Goal: Transaction & Acquisition: Purchase product/service

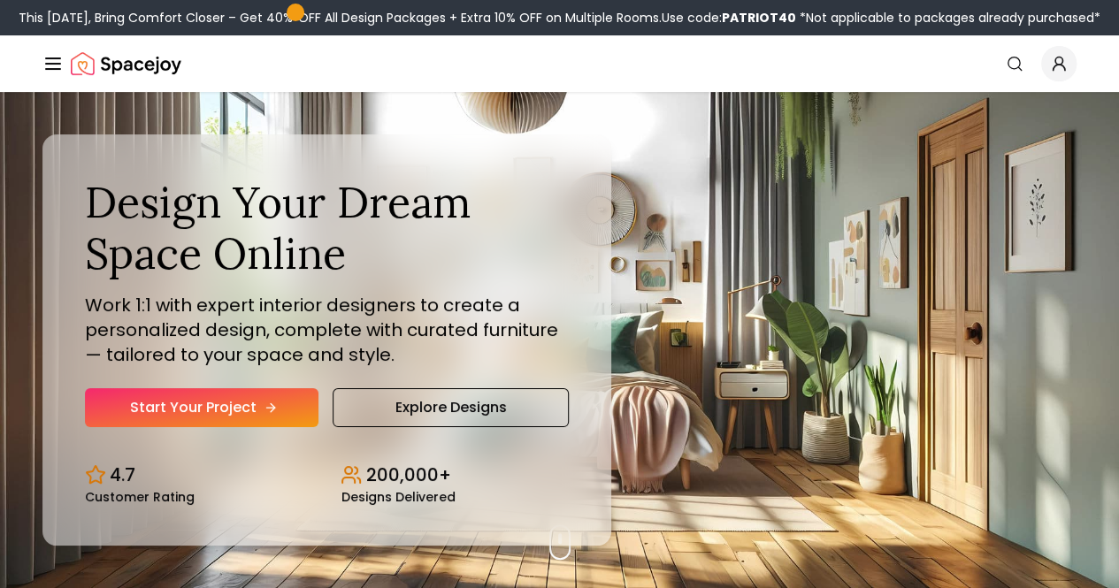
click at [156, 427] on link "Start Your Project" at bounding box center [202, 407] width 234 height 39
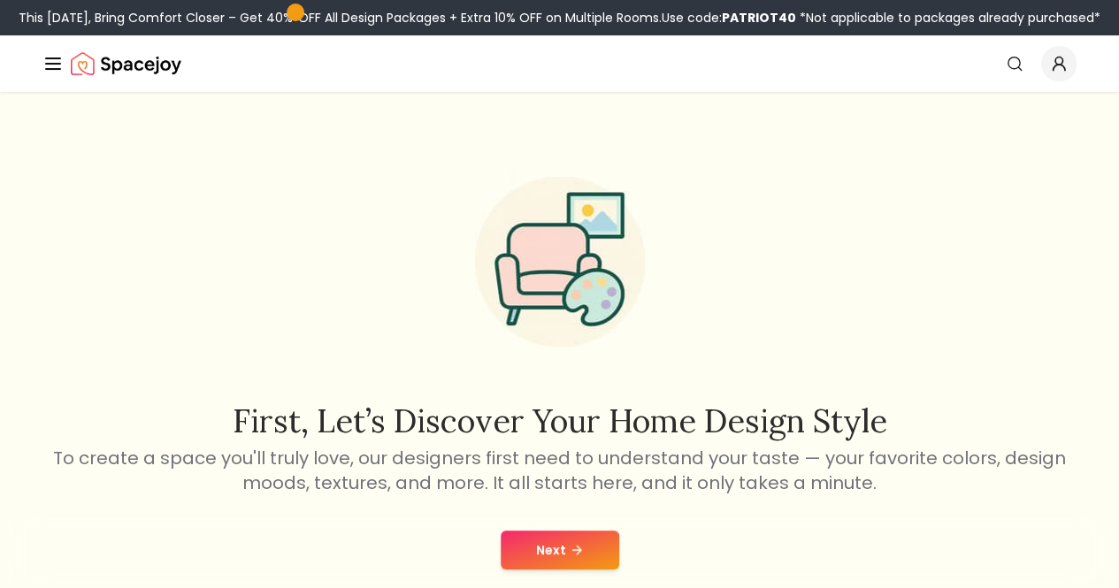
click at [559, 550] on button "Next" at bounding box center [560, 550] width 119 height 39
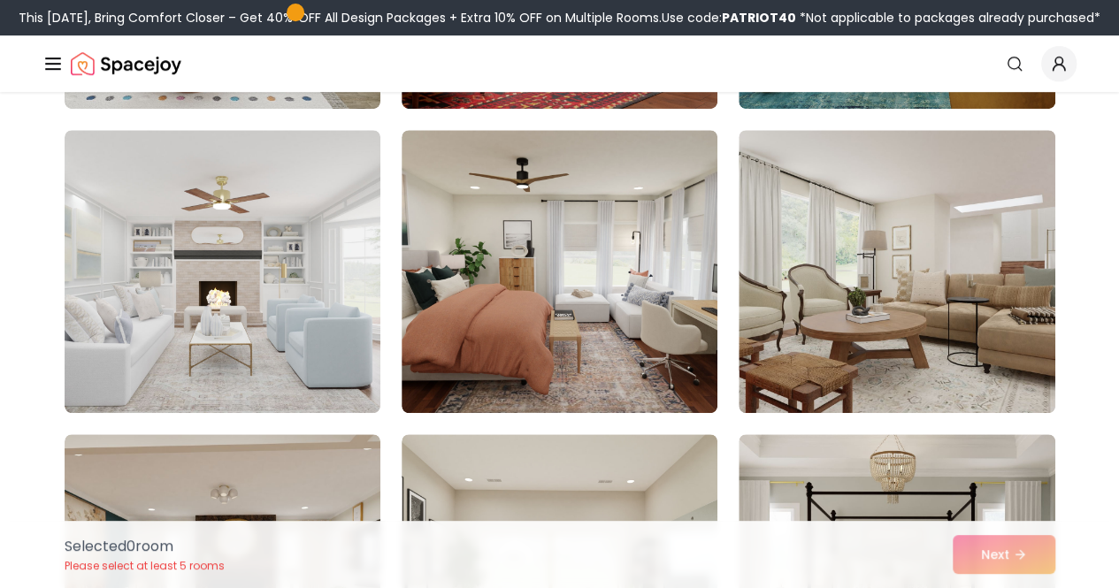
scroll to position [442, 0]
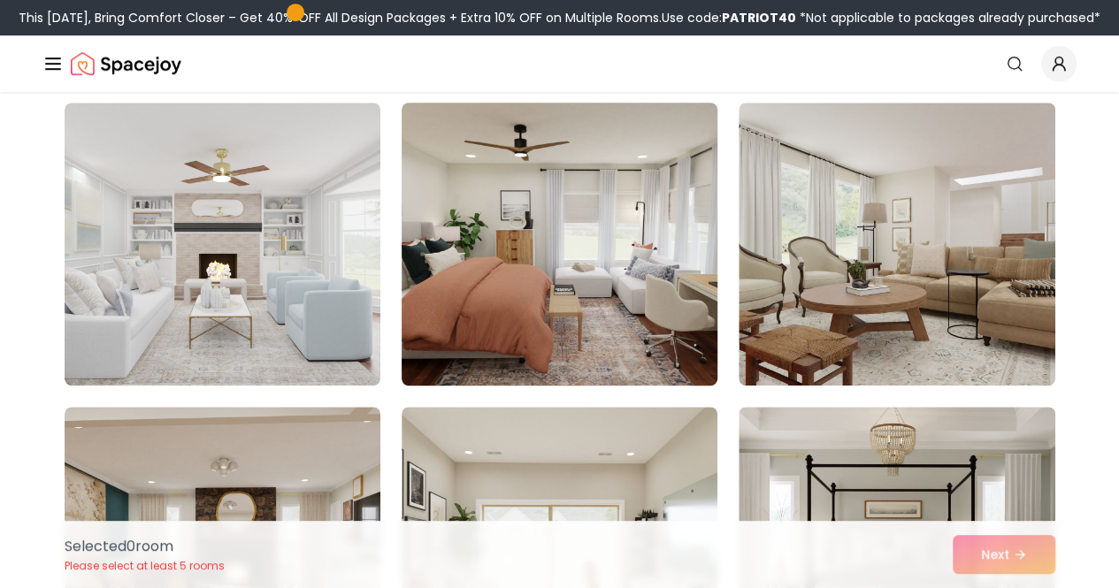
click at [504, 345] on img at bounding box center [560, 244] width 332 height 297
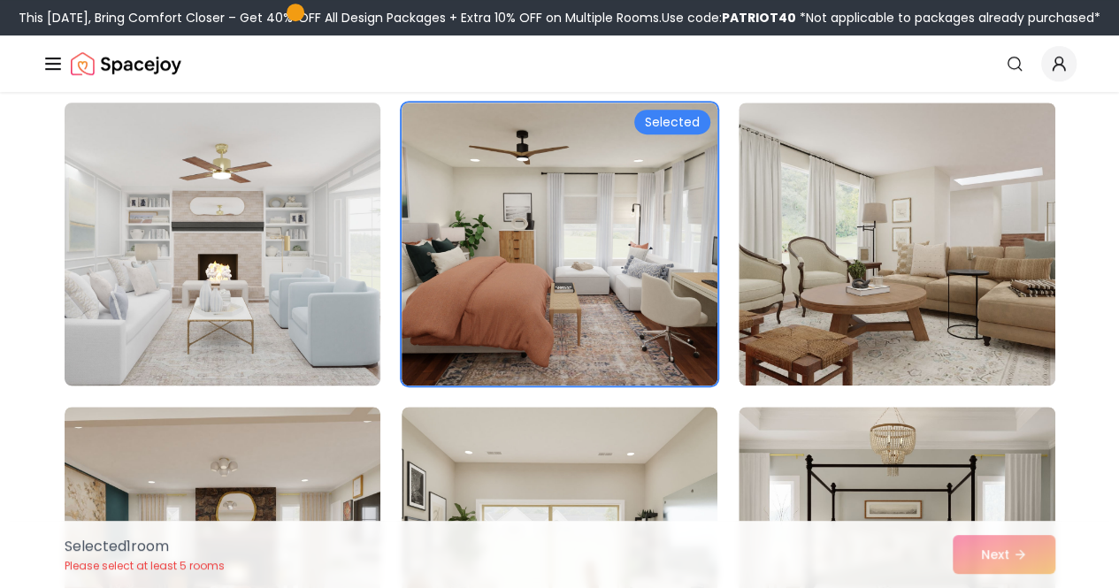
click at [326, 288] on img at bounding box center [223, 244] width 332 height 297
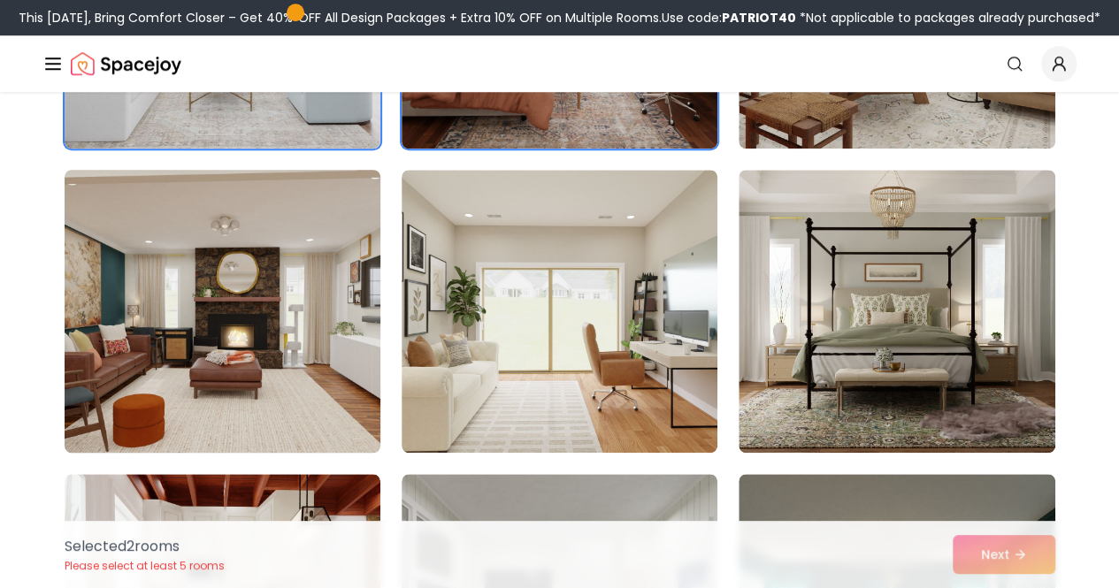
scroll to position [708, 0]
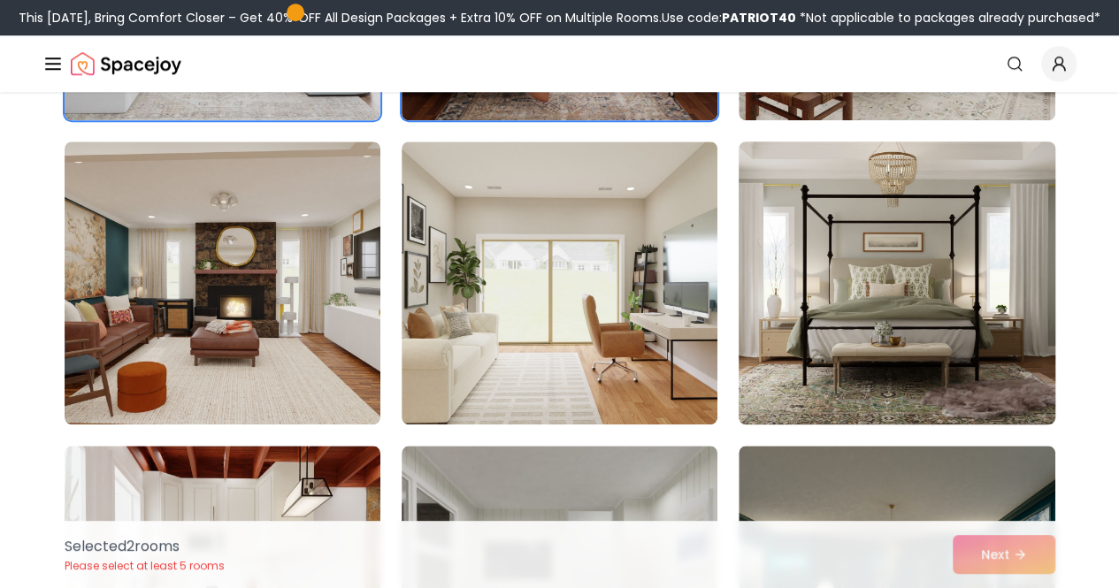
click at [784, 335] on img at bounding box center [897, 282] width 332 height 297
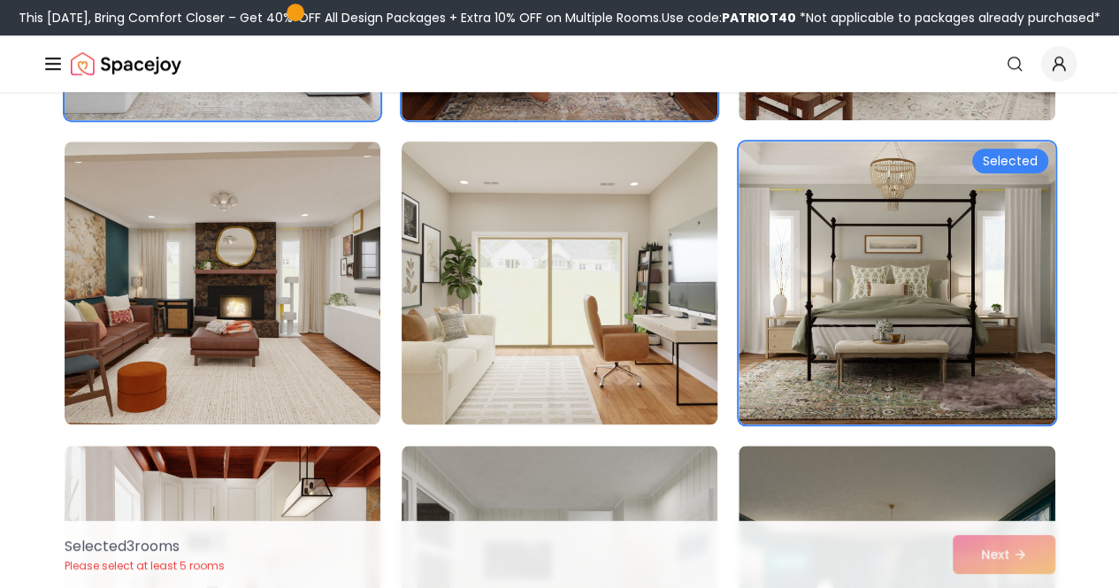
click at [628, 307] on img at bounding box center [560, 282] width 332 height 297
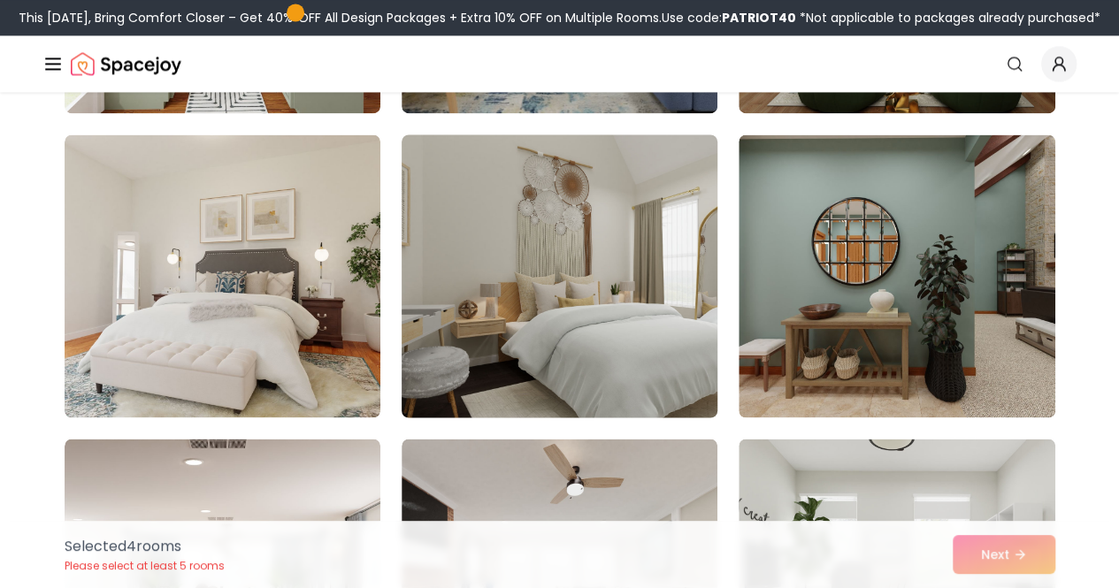
scroll to position [1327, 0]
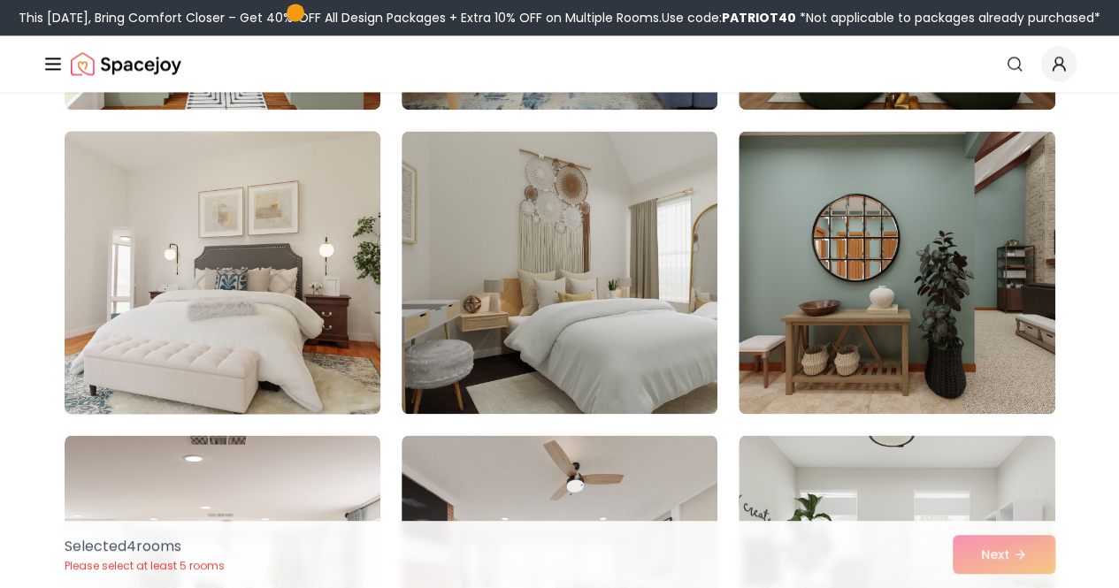
click at [258, 311] on img at bounding box center [223, 272] width 332 height 297
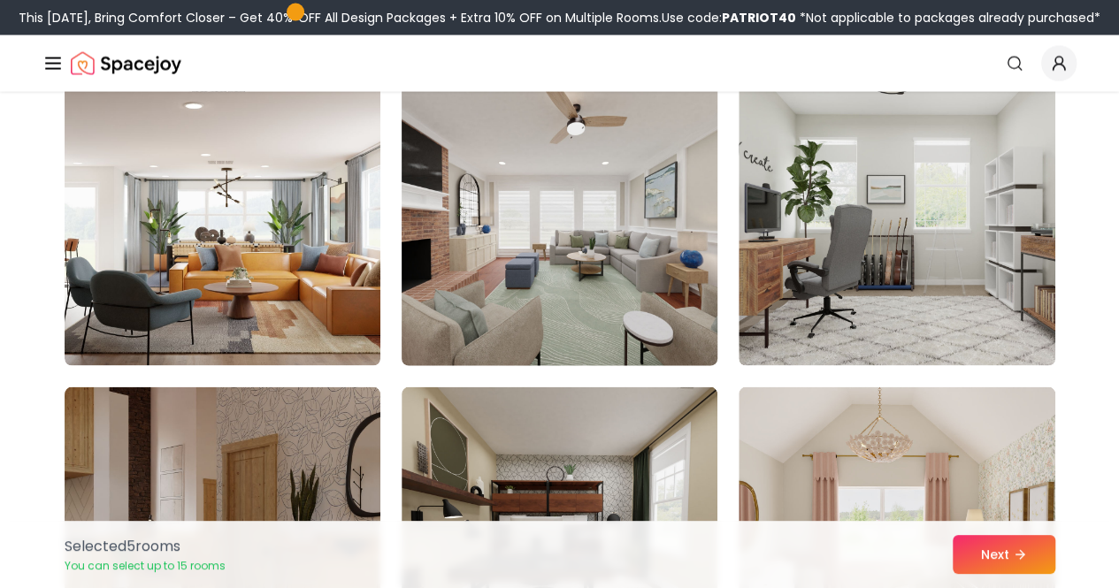
scroll to position [1681, 0]
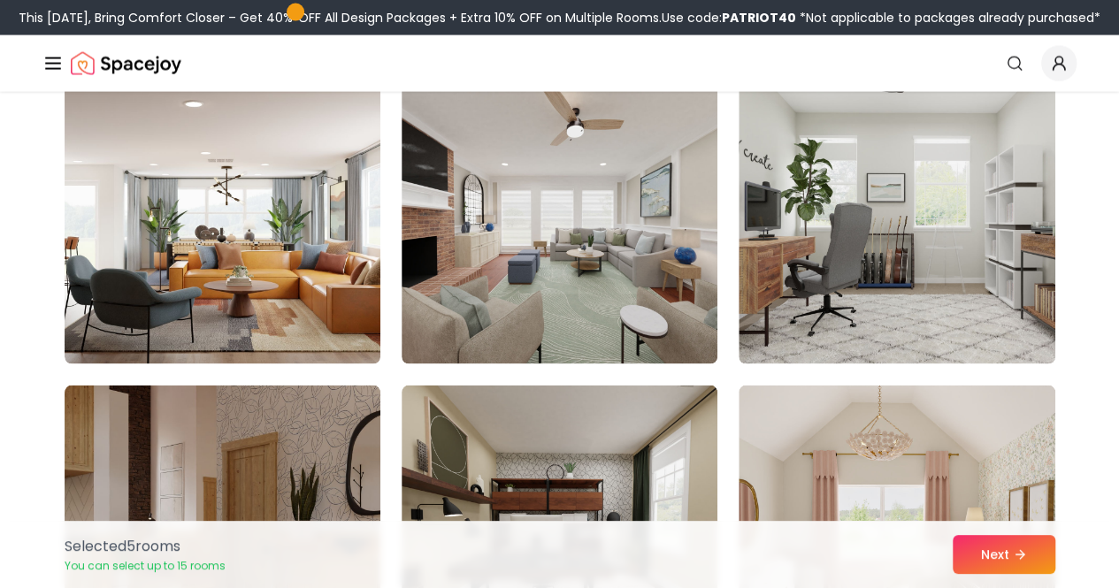
click at [736, 283] on div "Selected Selected Selected Selected Selected" at bounding box center [560, 110] width 991 height 3100
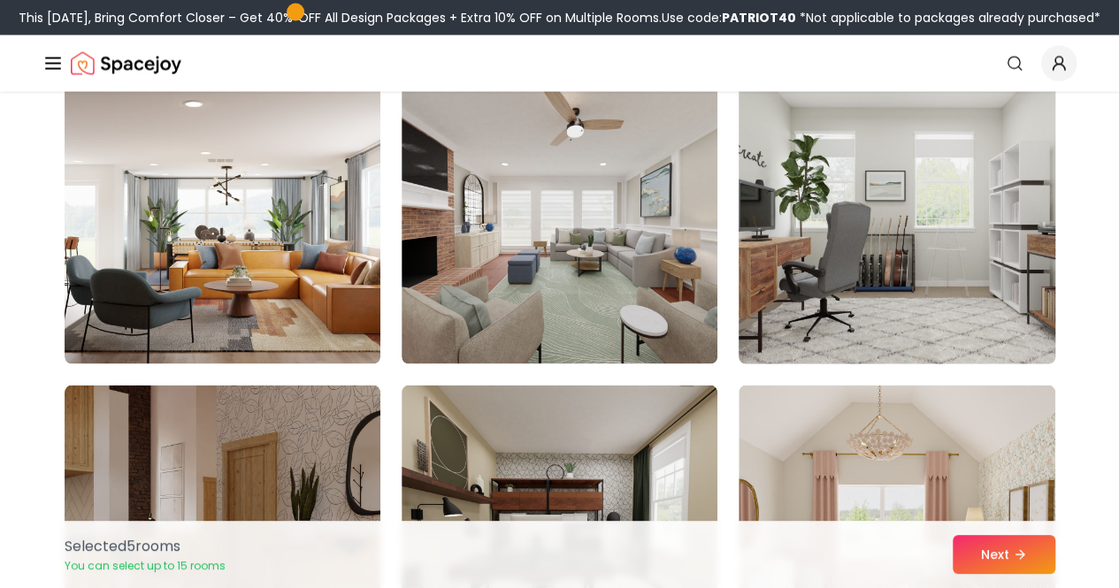
click at [803, 280] on img at bounding box center [897, 222] width 332 height 297
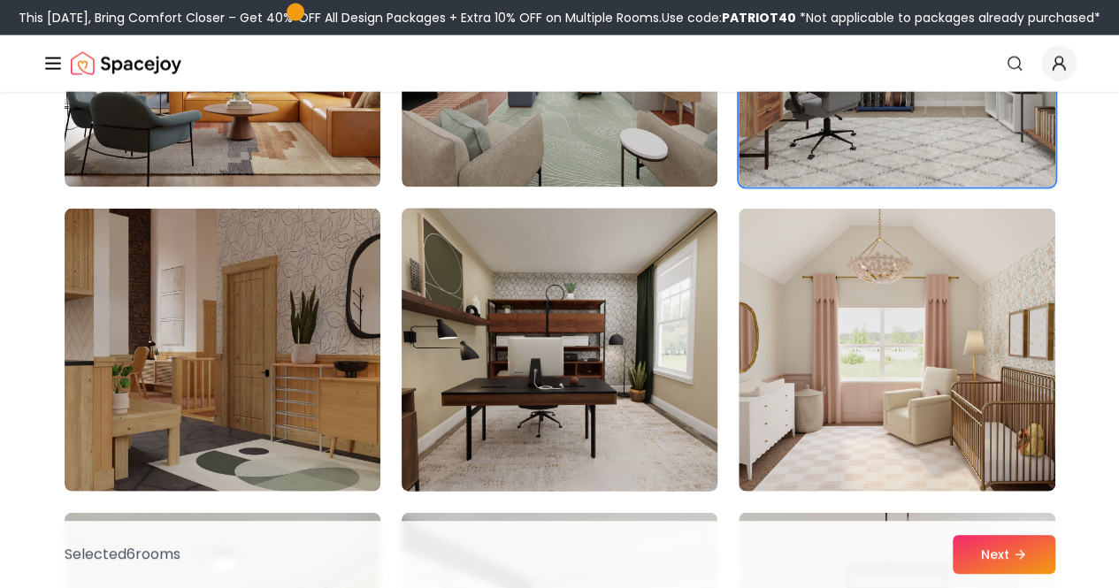
scroll to position [2035, 0]
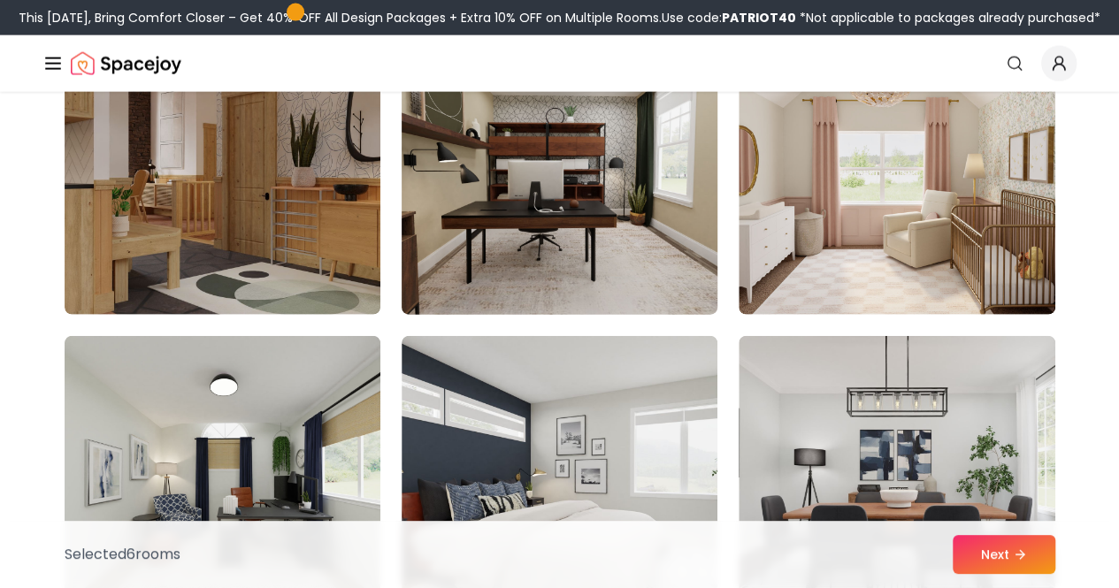
click at [552, 273] on img at bounding box center [560, 173] width 332 height 297
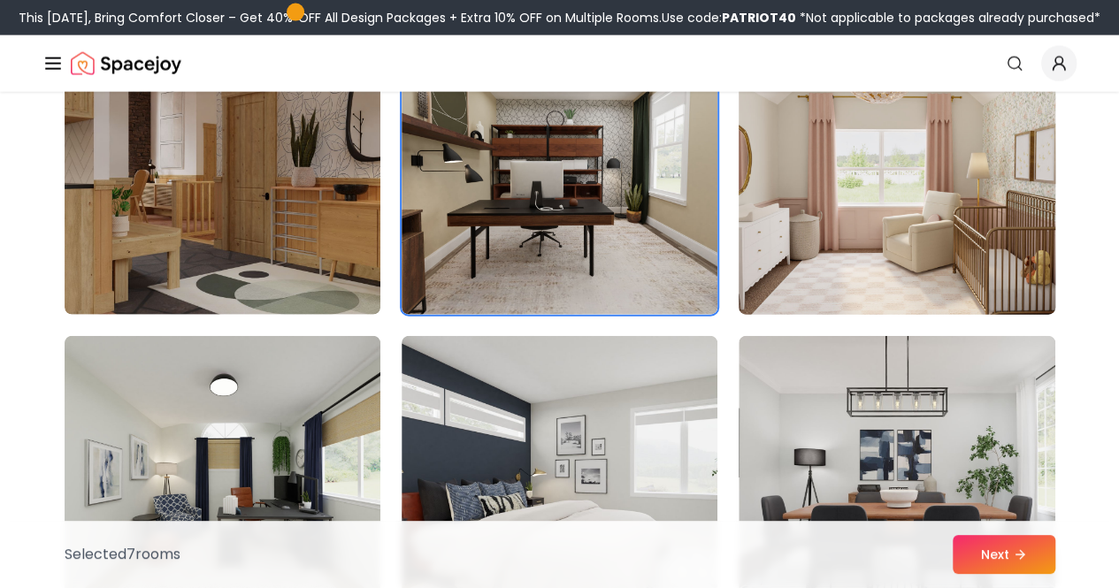
scroll to position [2123, 0]
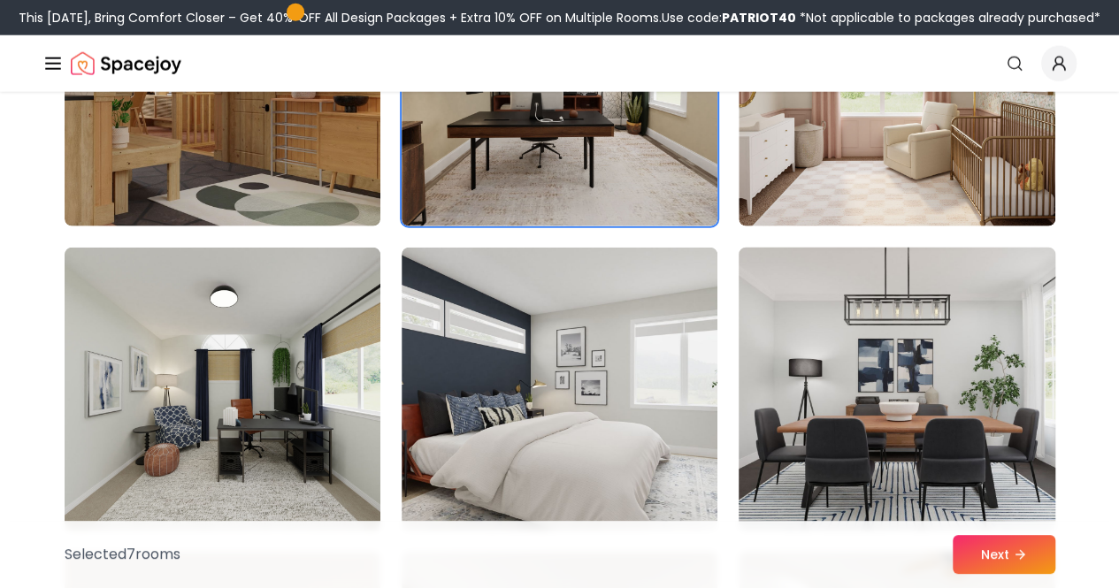
click at [856, 364] on img at bounding box center [897, 389] width 332 height 297
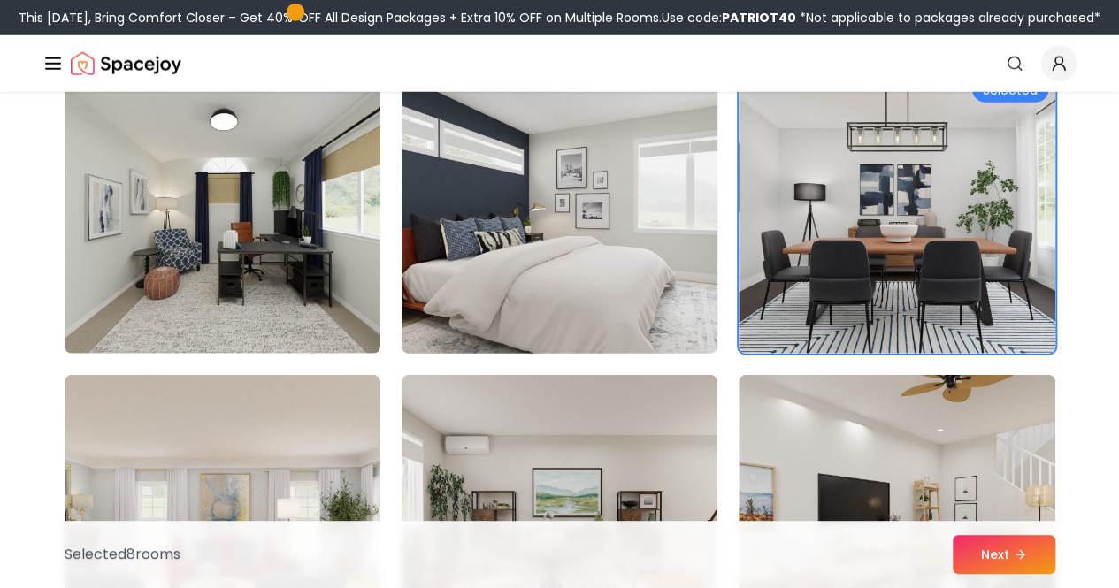
click at [564, 289] on img at bounding box center [560, 212] width 332 height 297
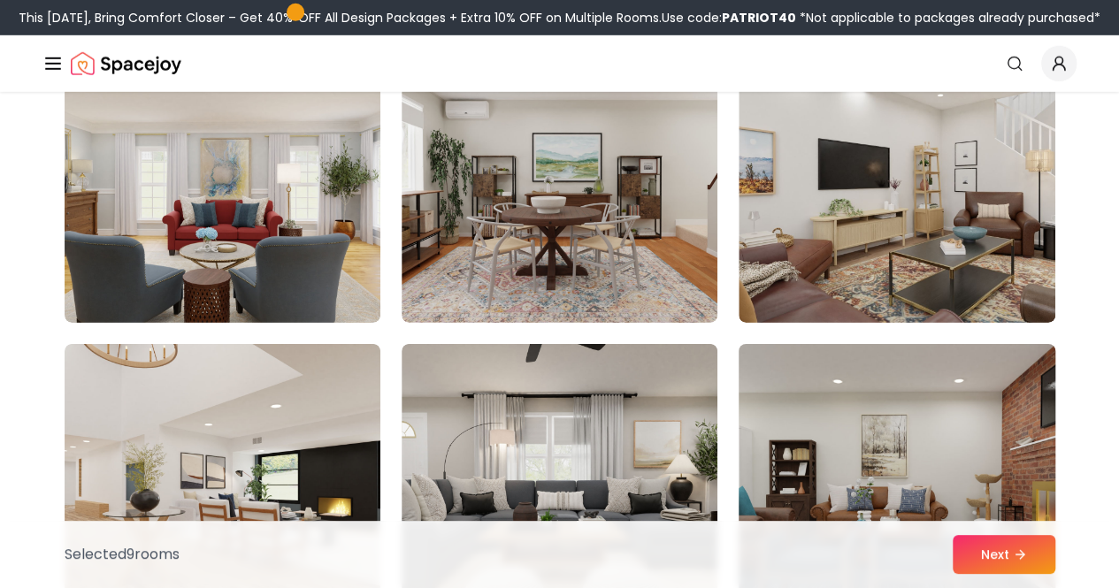
scroll to position [2743, 0]
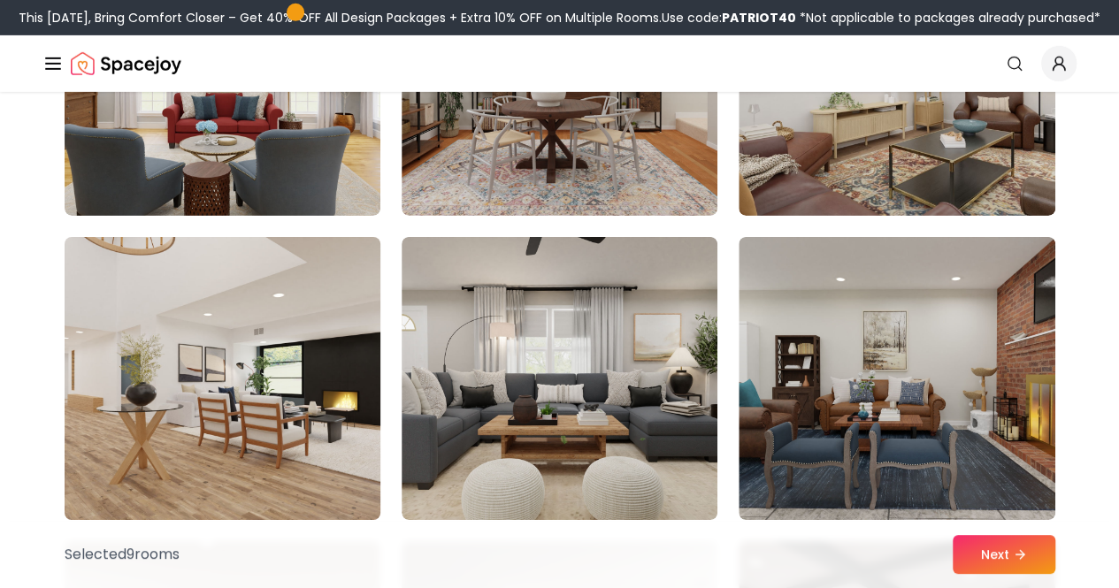
click at [234, 331] on img at bounding box center [223, 378] width 332 height 297
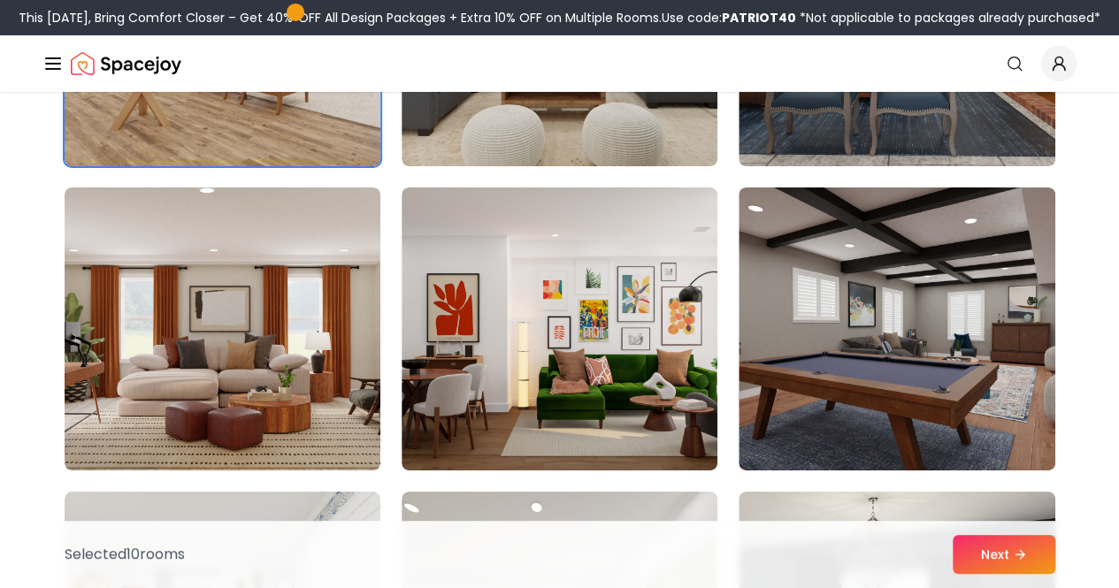
scroll to position [3274, 0]
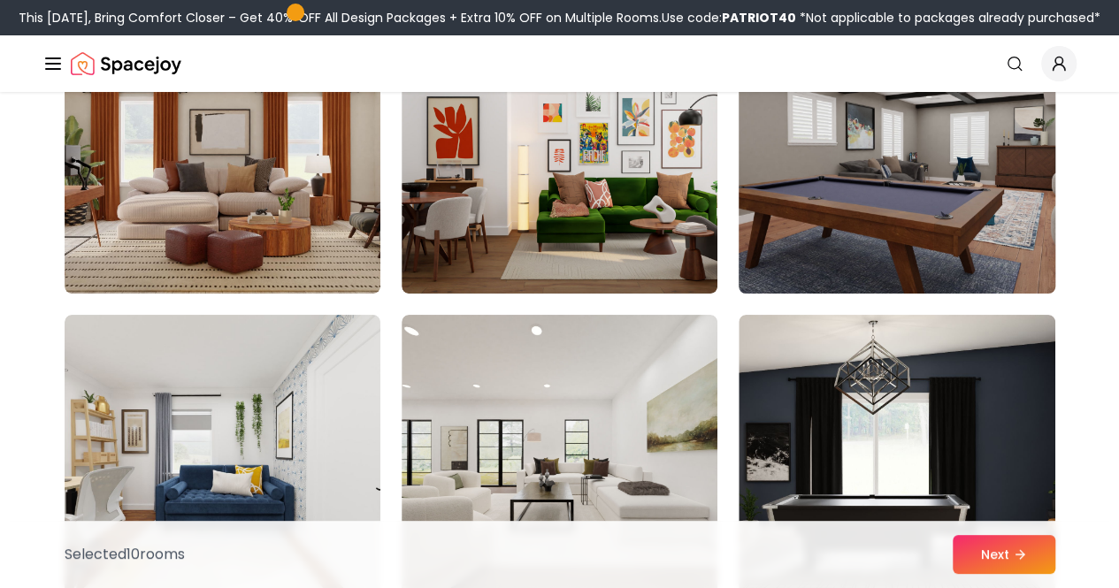
click at [843, 257] on img at bounding box center [897, 152] width 332 height 297
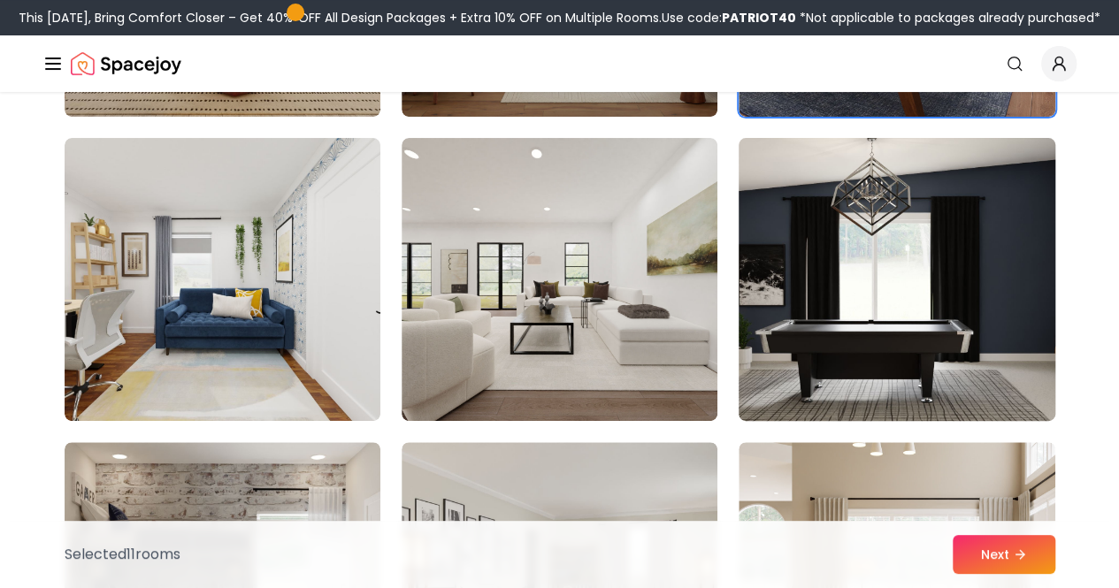
click at [835, 259] on img at bounding box center [897, 279] width 332 height 297
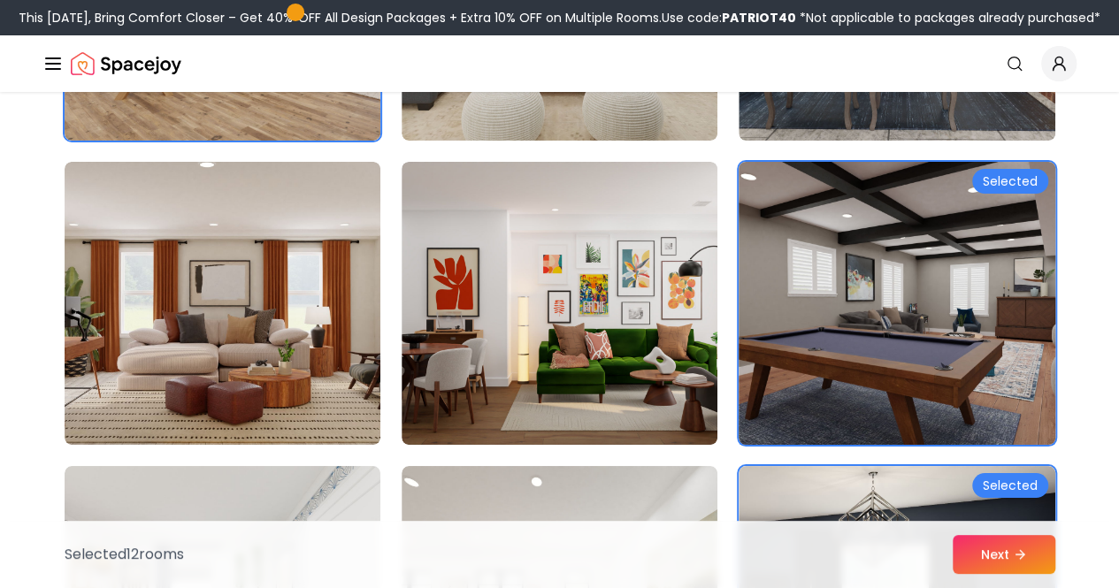
scroll to position [3097, 0]
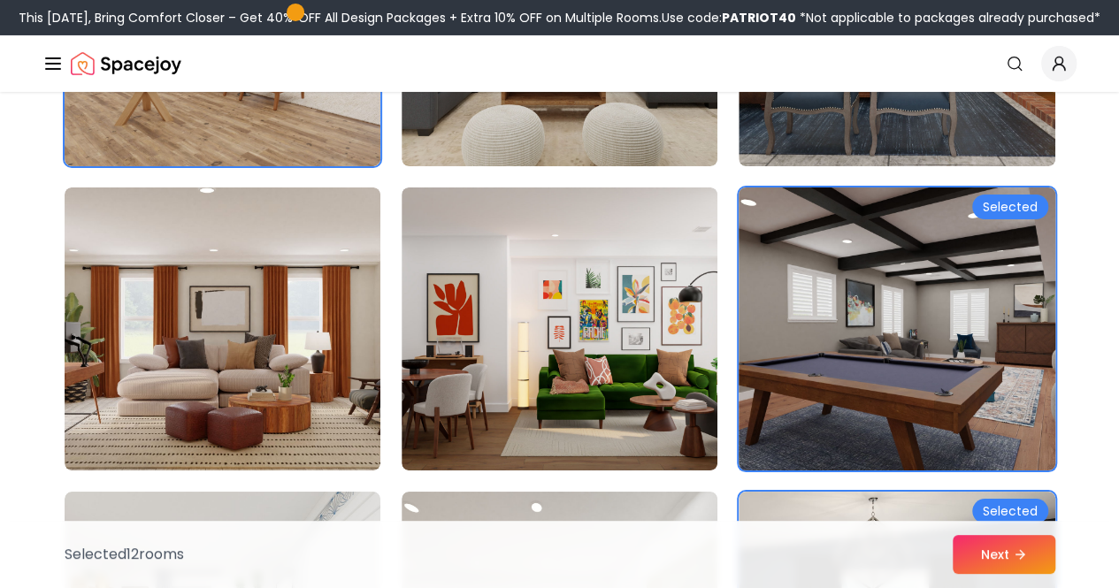
click at [833, 259] on img at bounding box center [897, 328] width 332 height 297
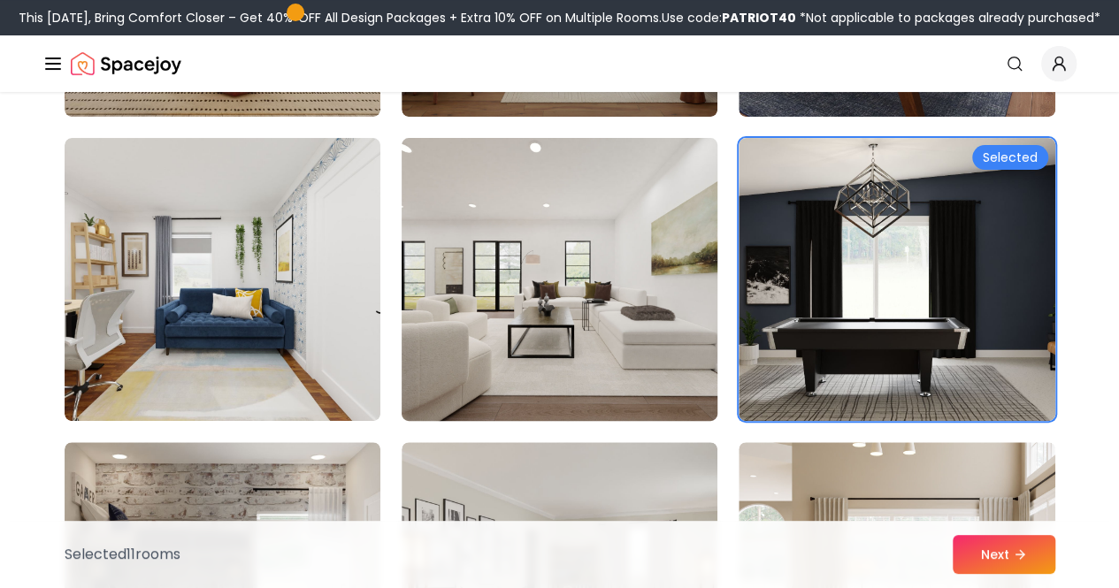
click at [619, 267] on img at bounding box center [560, 279] width 332 height 297
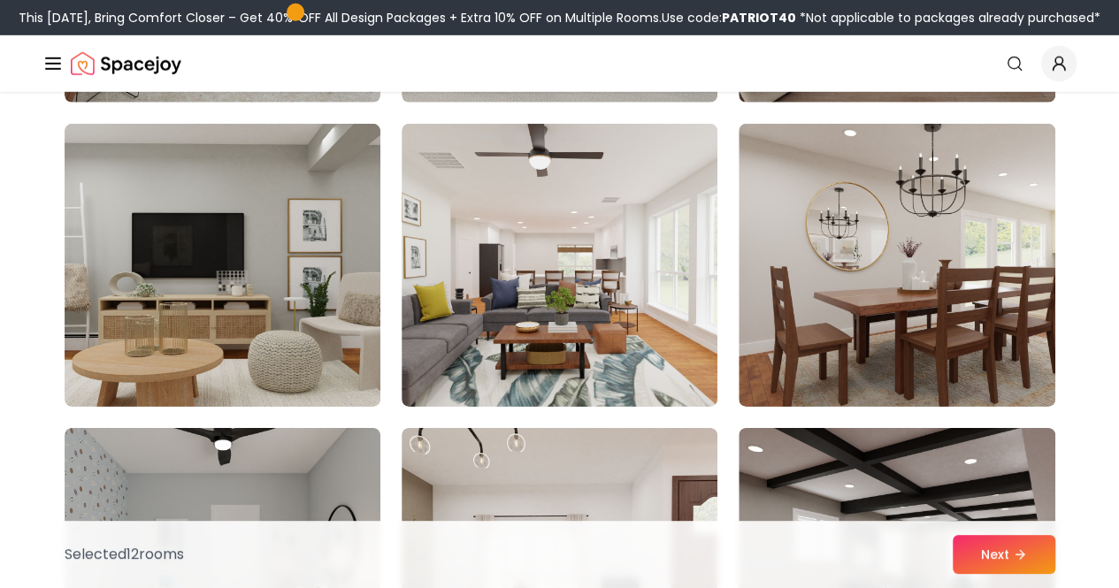
scroll to position [5928, 0]
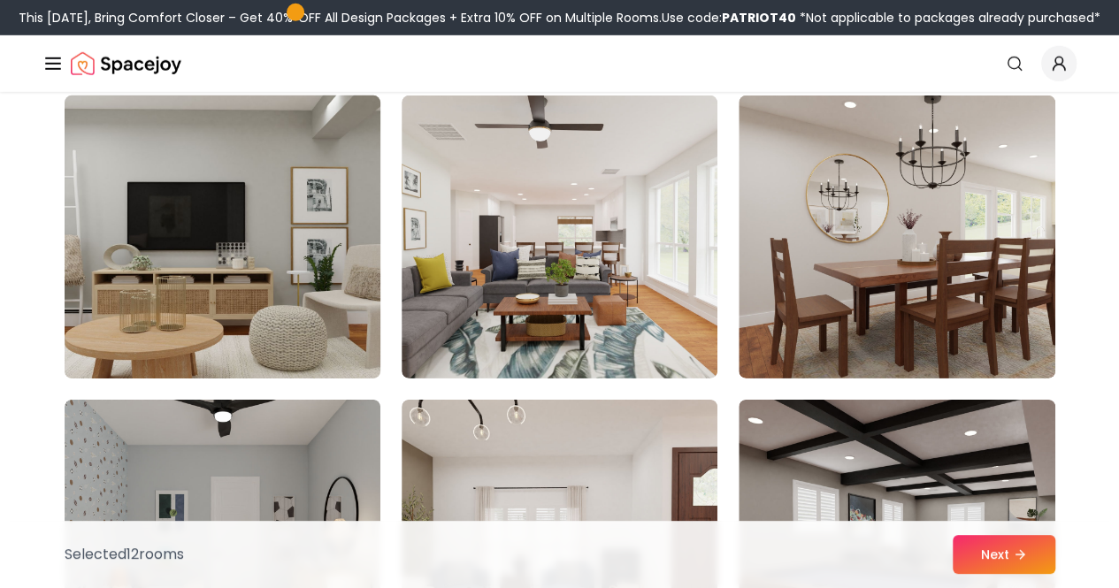
click at [156, 272] on img at bounding box center [223, 236] width 332 height 297
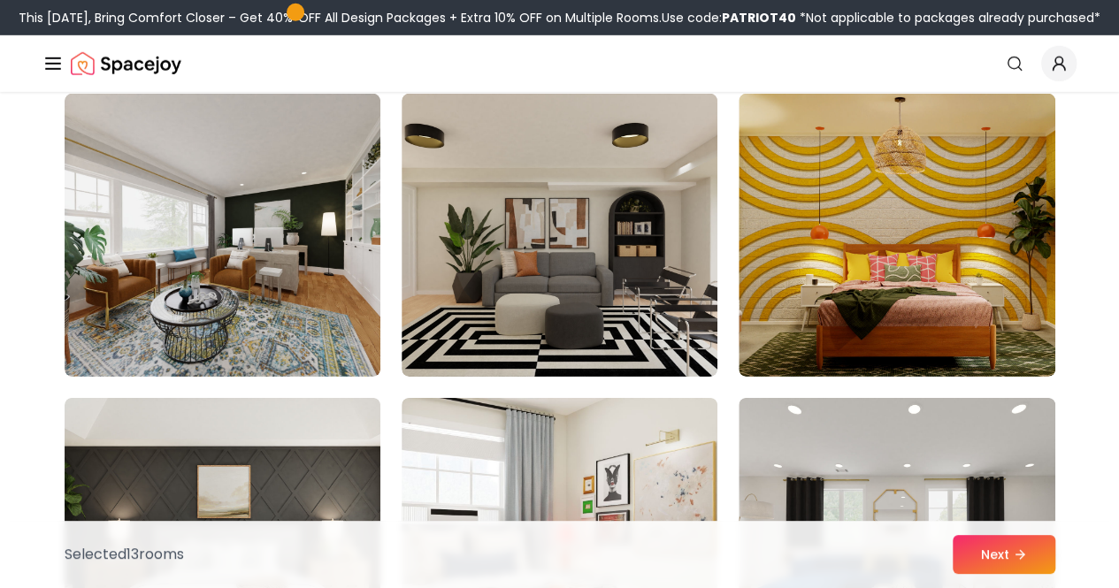
scroll to position [9290, 0]
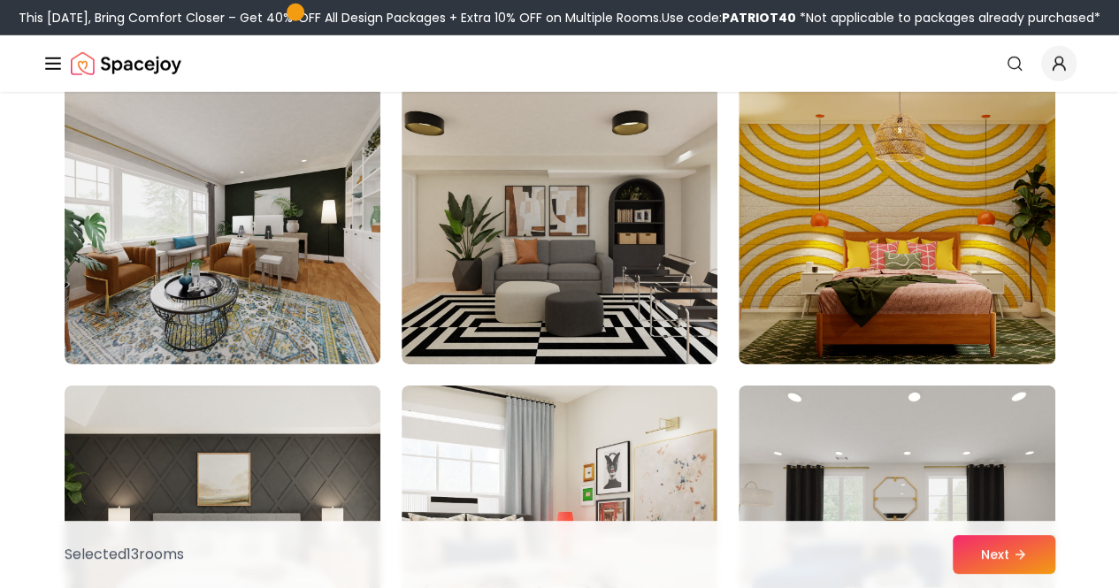
click at [0, 0] on link "Start Your Project" at bounding box center [0, 0] width 0 height 0
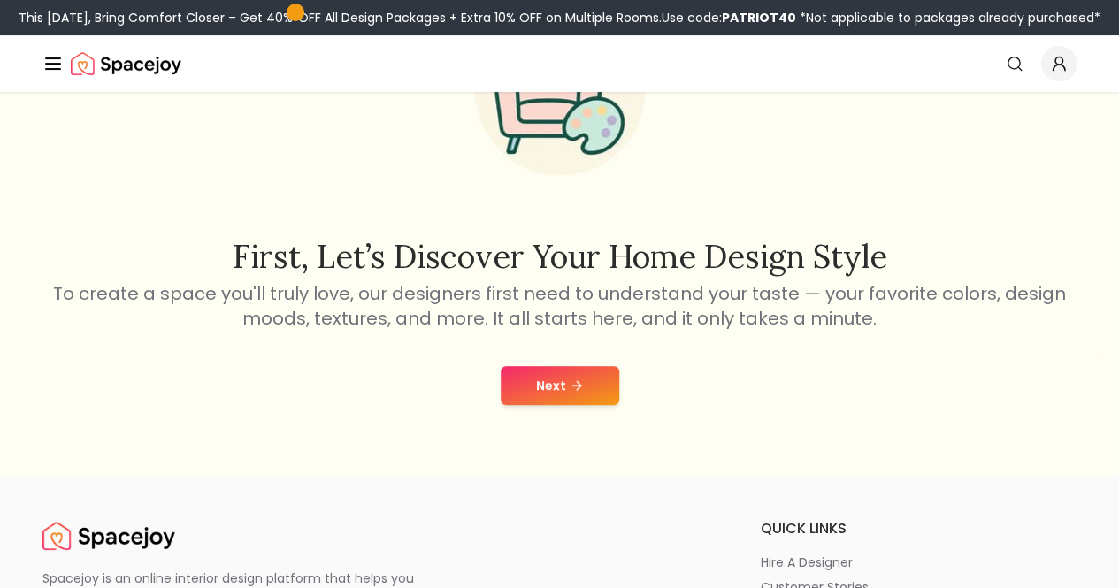
scroll to position [265, 0]
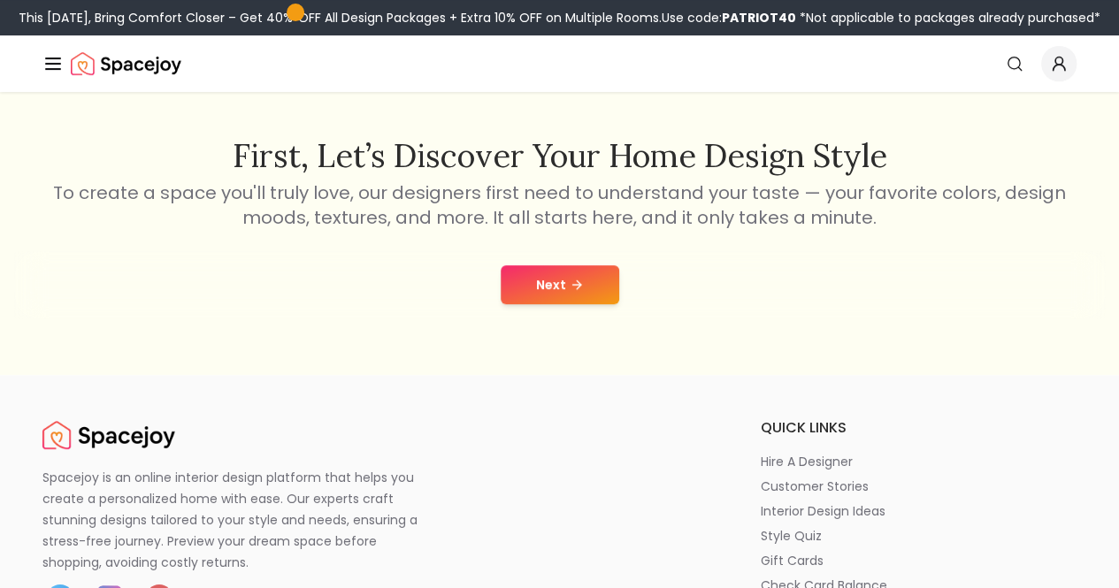
click at [592, 297] on button "Next" at bounding box center [560, 284] width 119 height 39
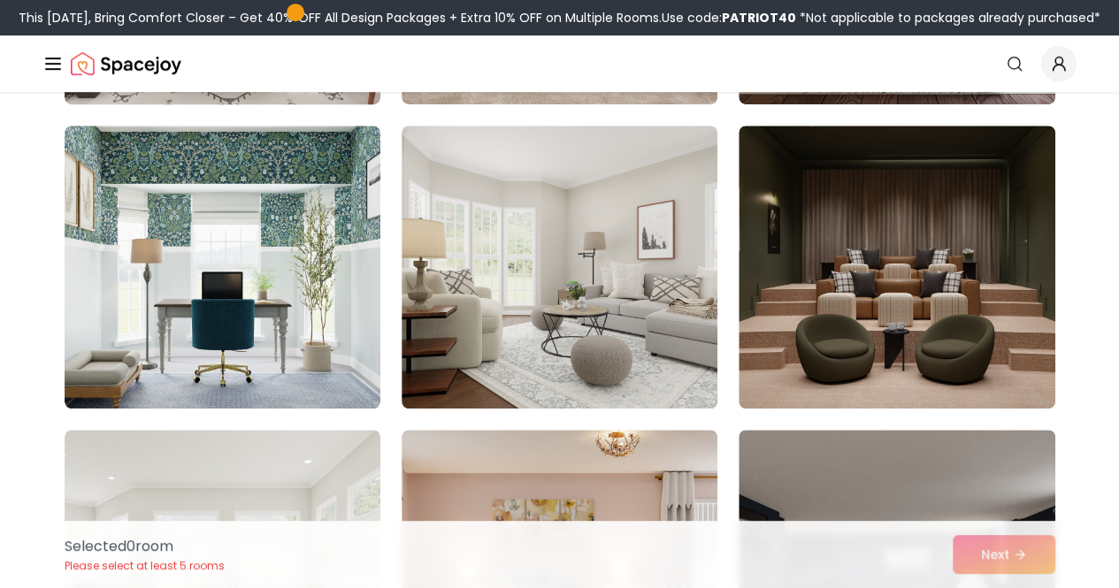
scroll to position [531, 0]
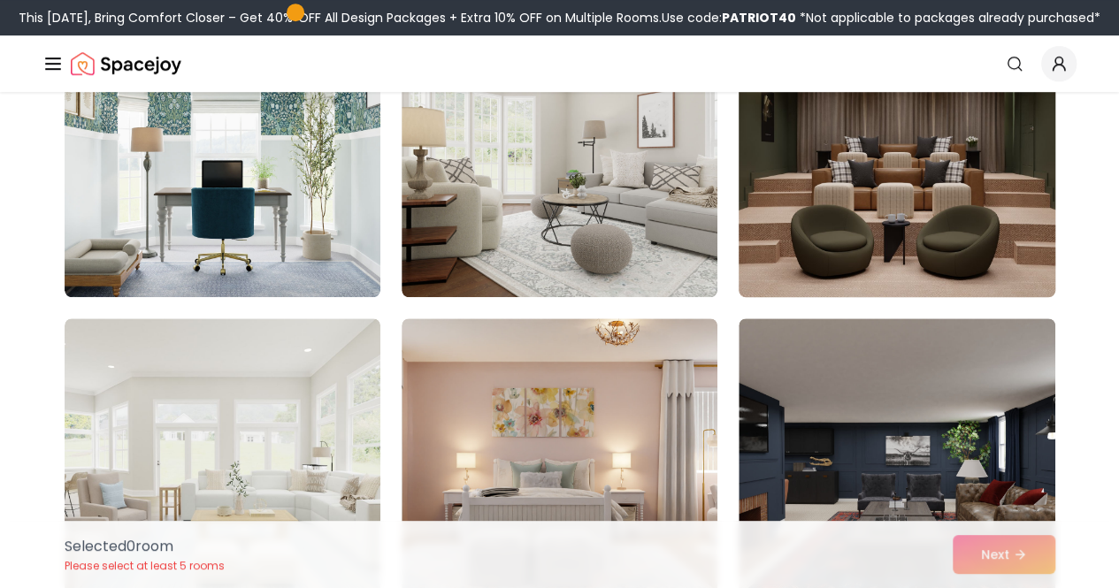
click at [856, 265] on img at bounding box center [897, 155] width 332 height 297
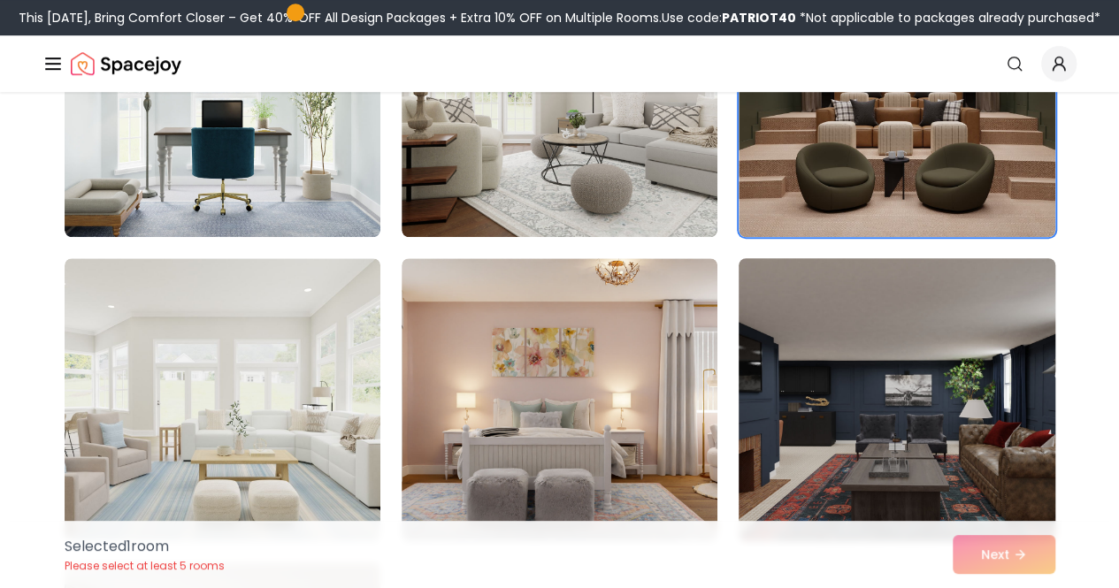
scroll to position [708, 0]
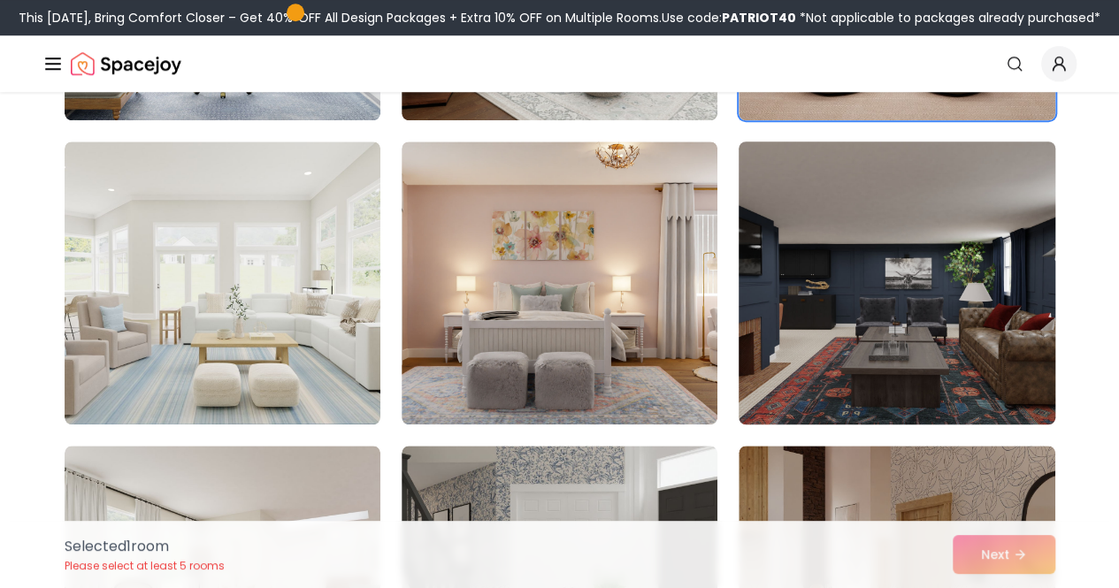
click at [799, 316] on img at bounding box center [897, 282] width 332 height 297
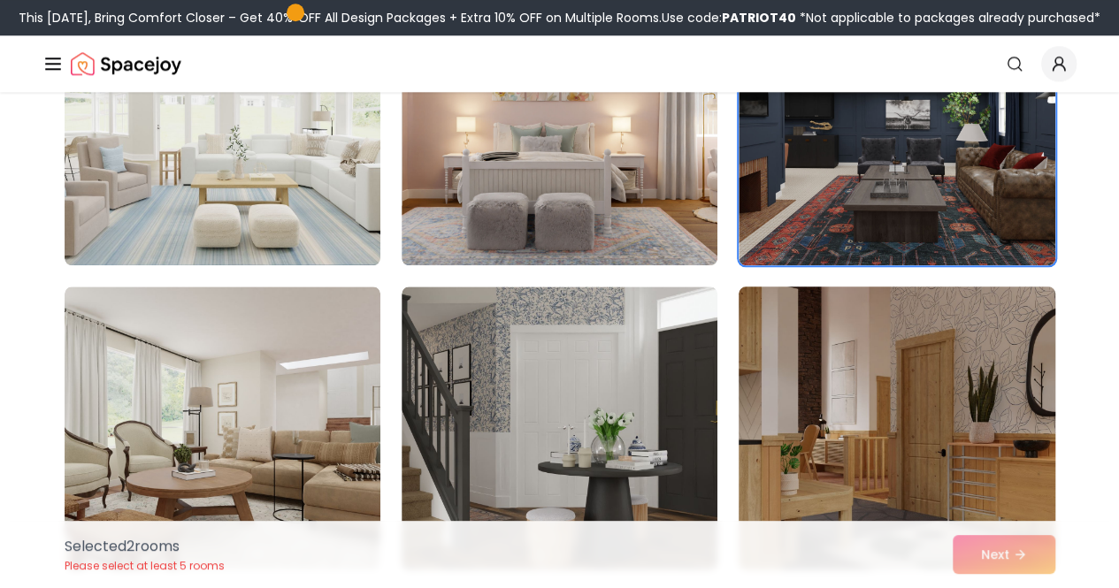
scroll to position [1062, 0]
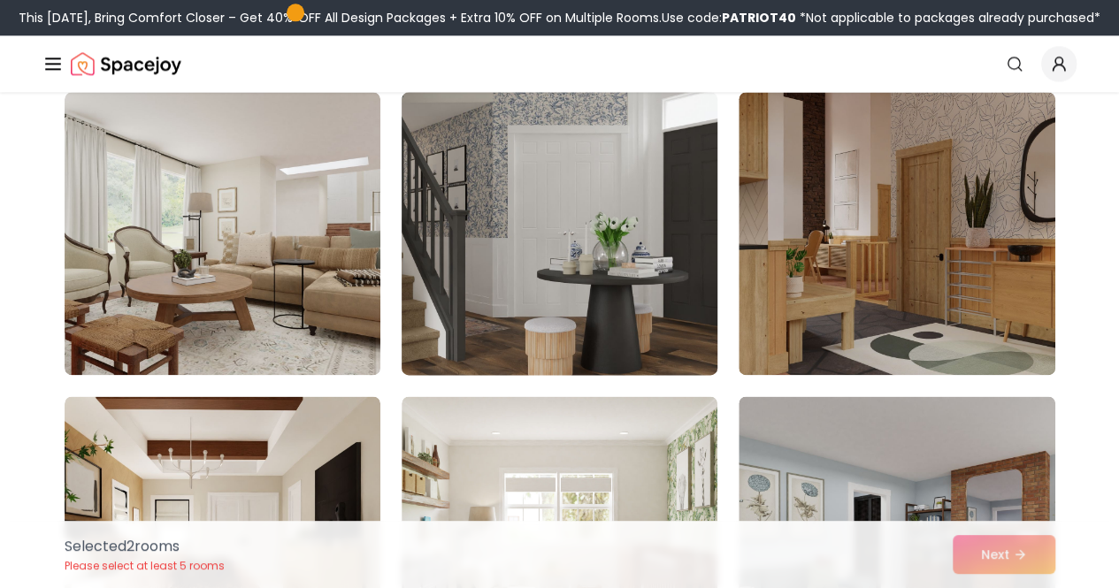
click at [549, 279] on img at bounding box center [560, 233] width 332 height 297
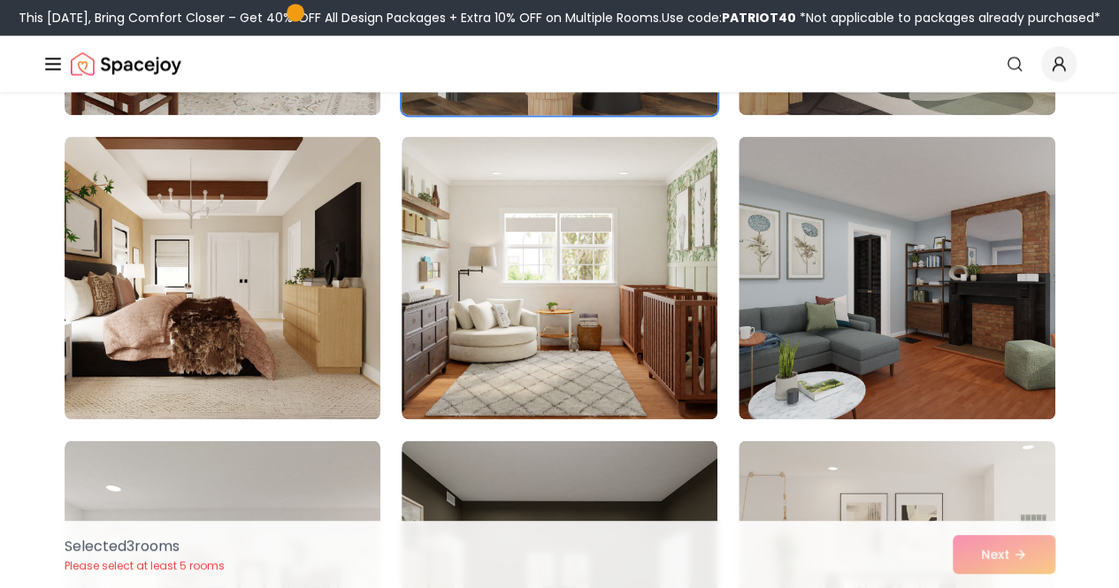
scroll to position [1327, 0]
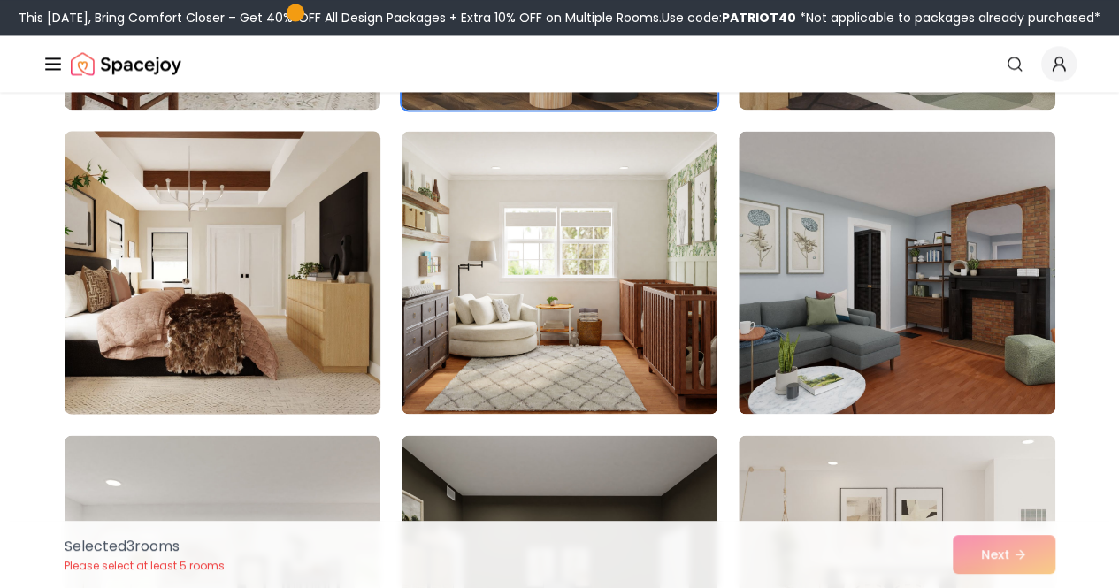
click at [310, 296] on img at bounding box center [223, 272] width 332 height 297
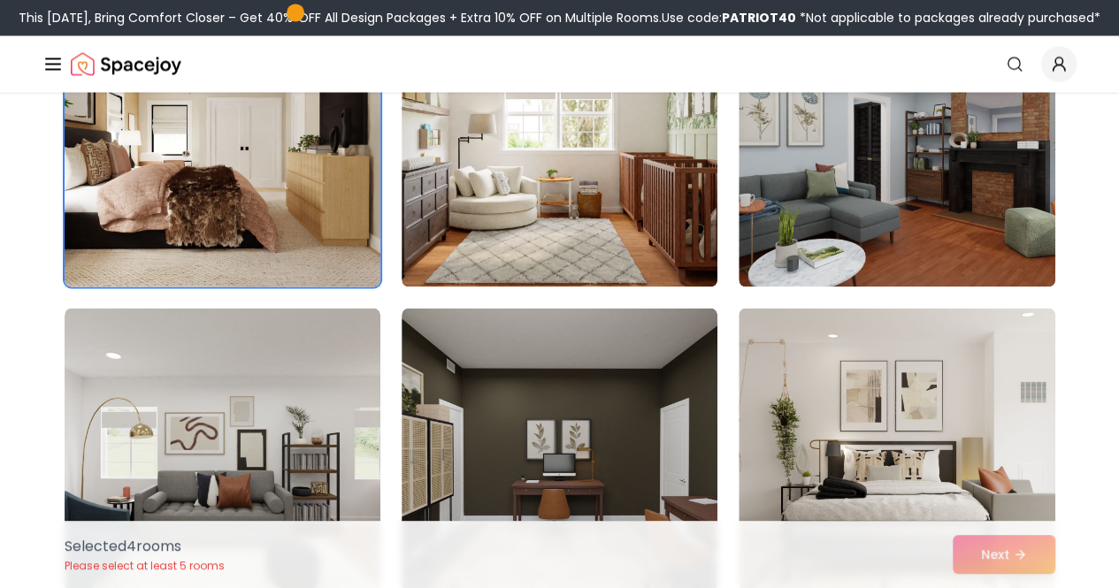
scroll to position [1593, 0]
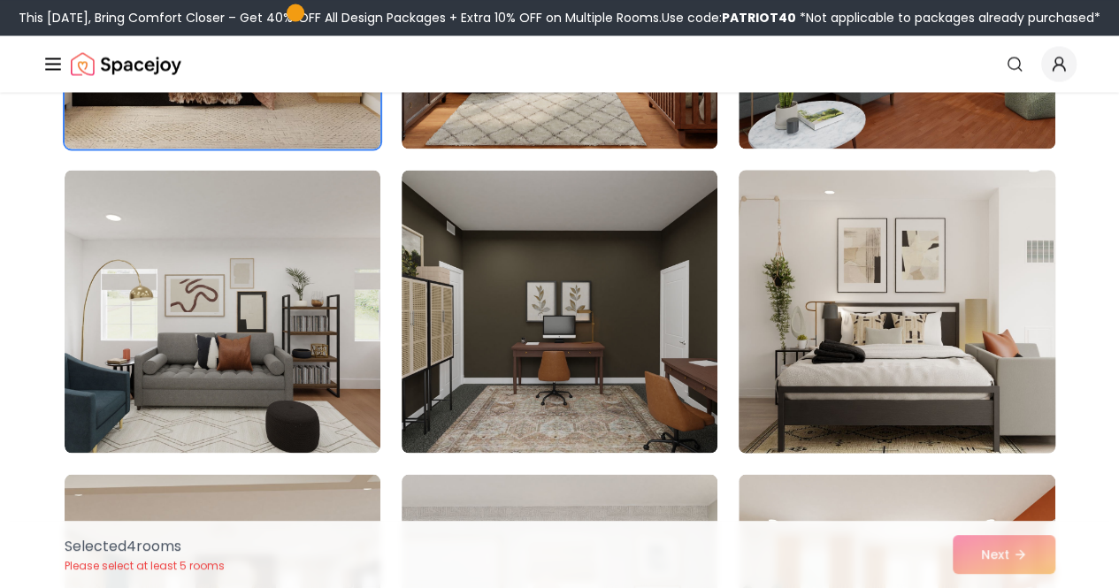
click at [830, 322] on img at bounding box center [897, 311] width 332 height 297
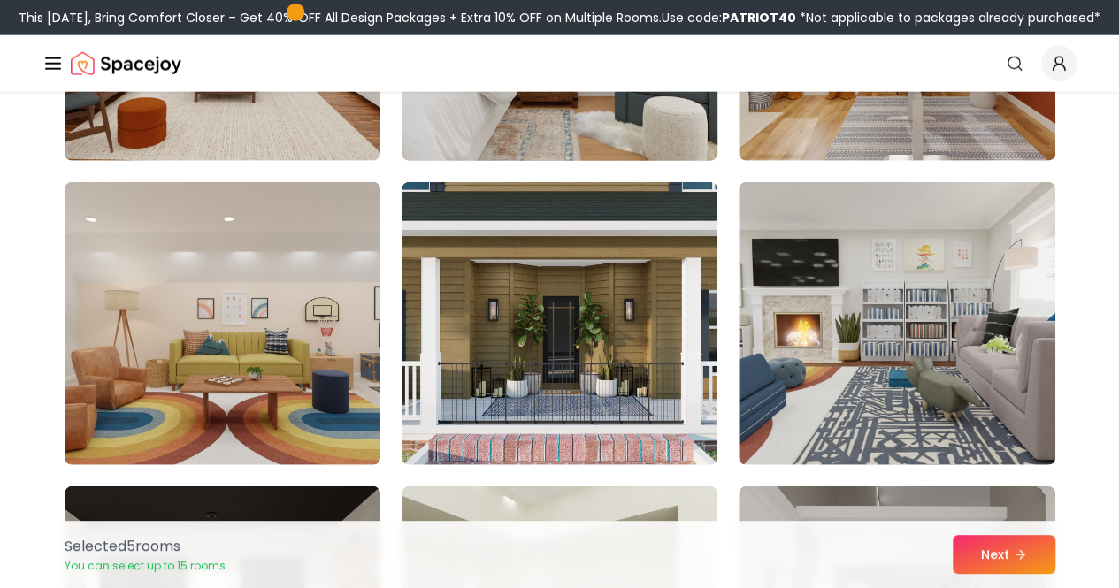
scroll to position [2300, 0]
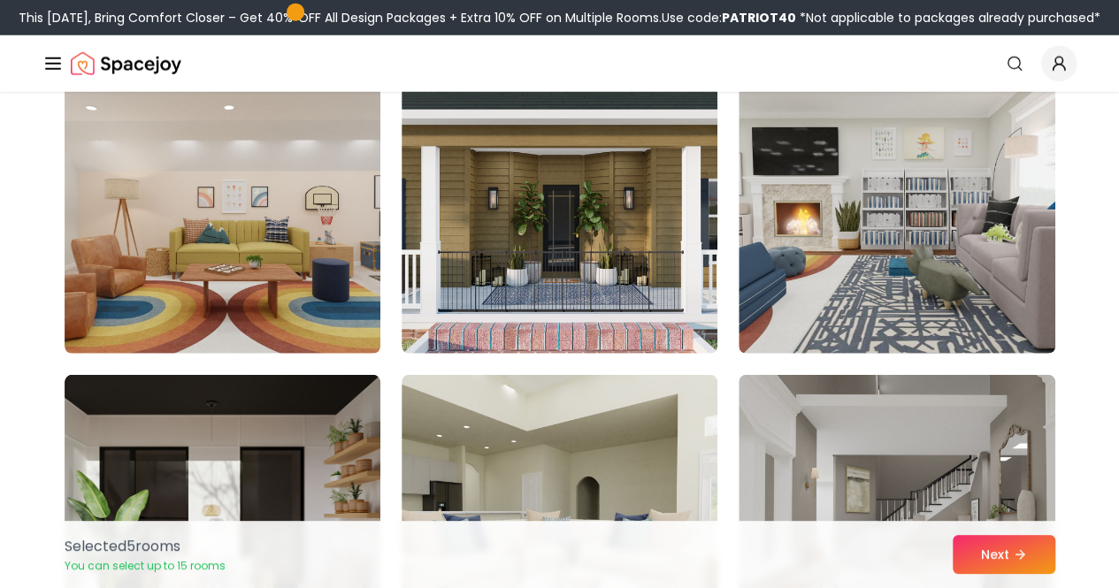
click at [610, 298] on img at bounding box center [560, 212] width 316 height 283
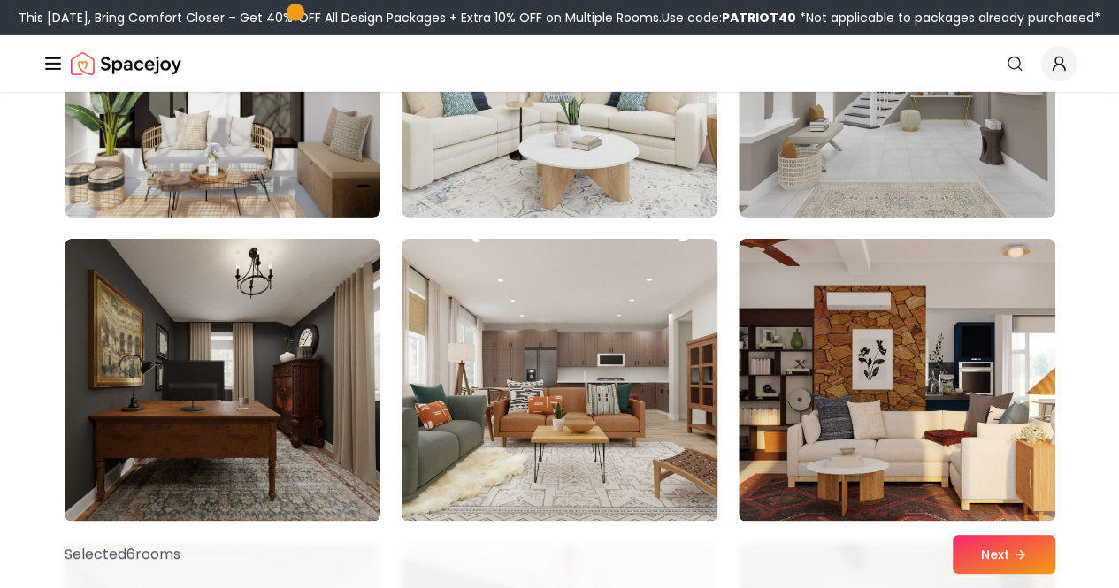
scroll to position [2566, 0]
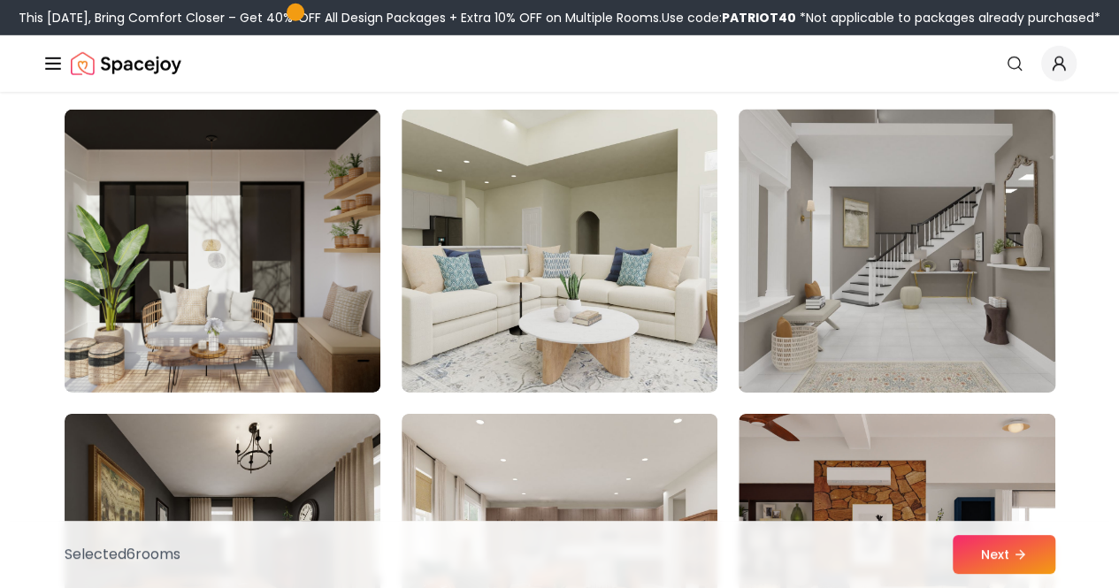
click at [833, 278] on img at bounding box center [897, 251] width 332 height 297
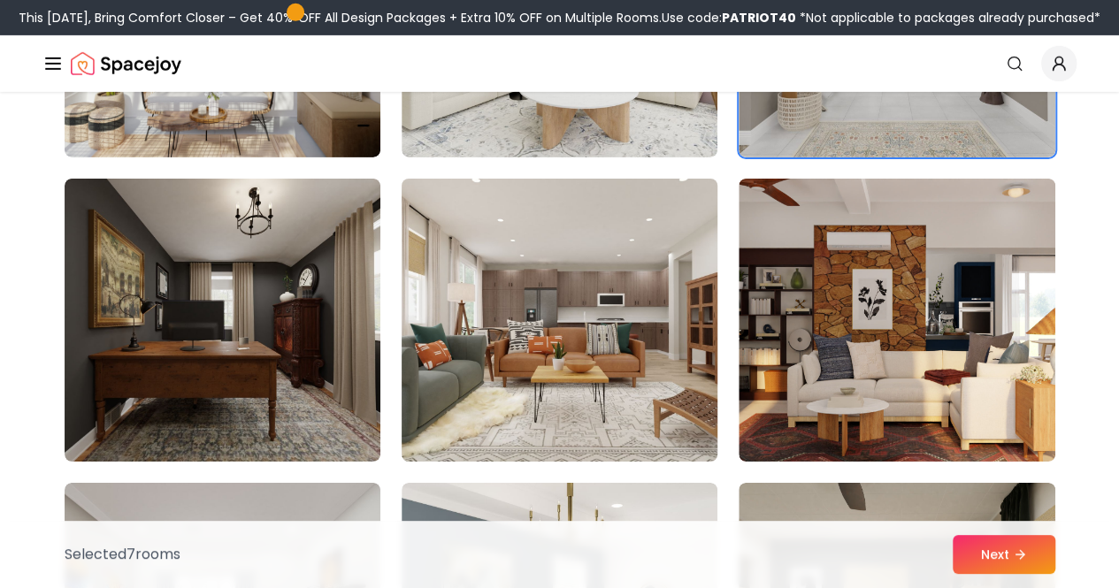
scroll to position [2831, 0]
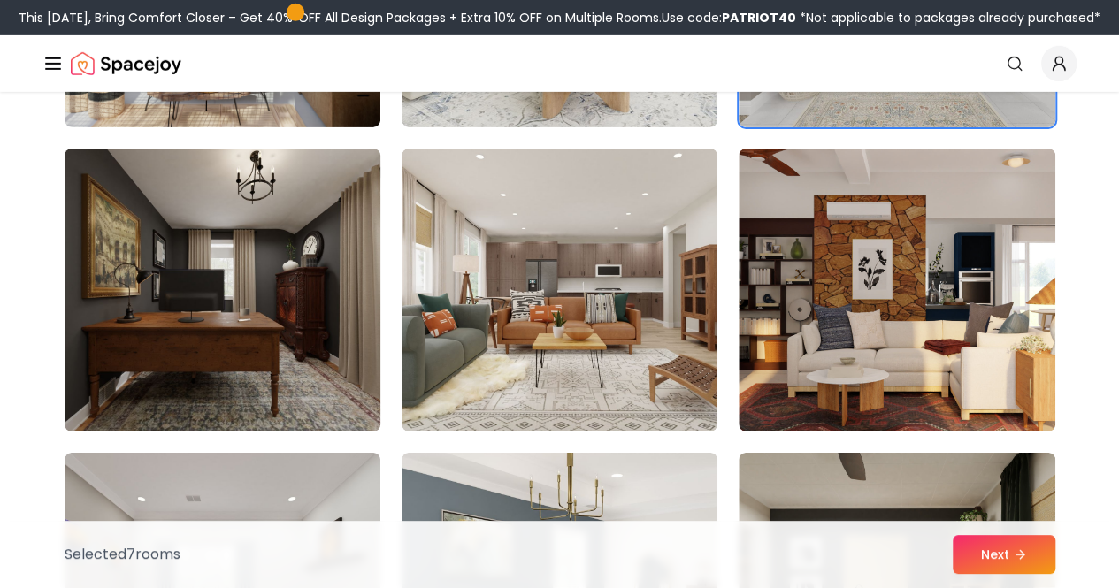
click at [263, 309] on img at bounding box center [223, 290] width 332 height 297
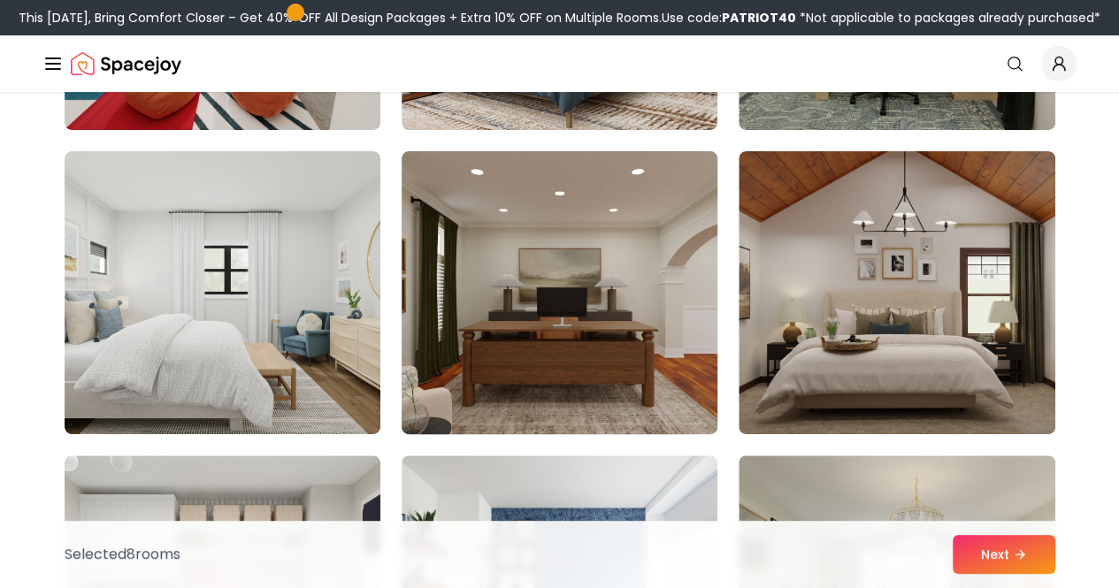
scroll to position [3539, 0]
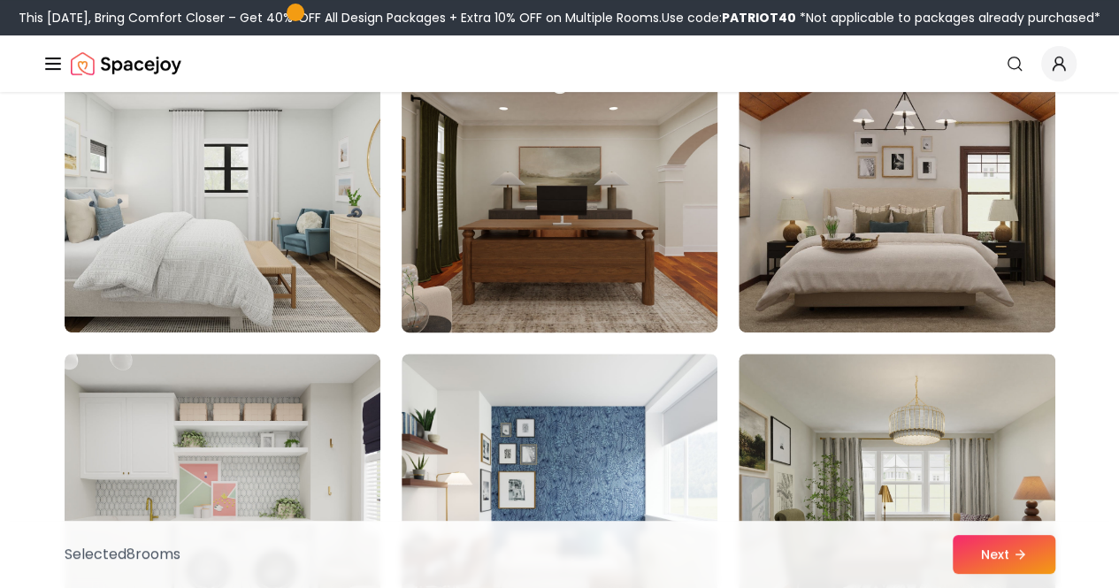
click at [529, 265] on img at bounding box center [560, 190] width 332 height 297
click at [615, 260] on img at bounding box center [560, 190] width 332 height 297
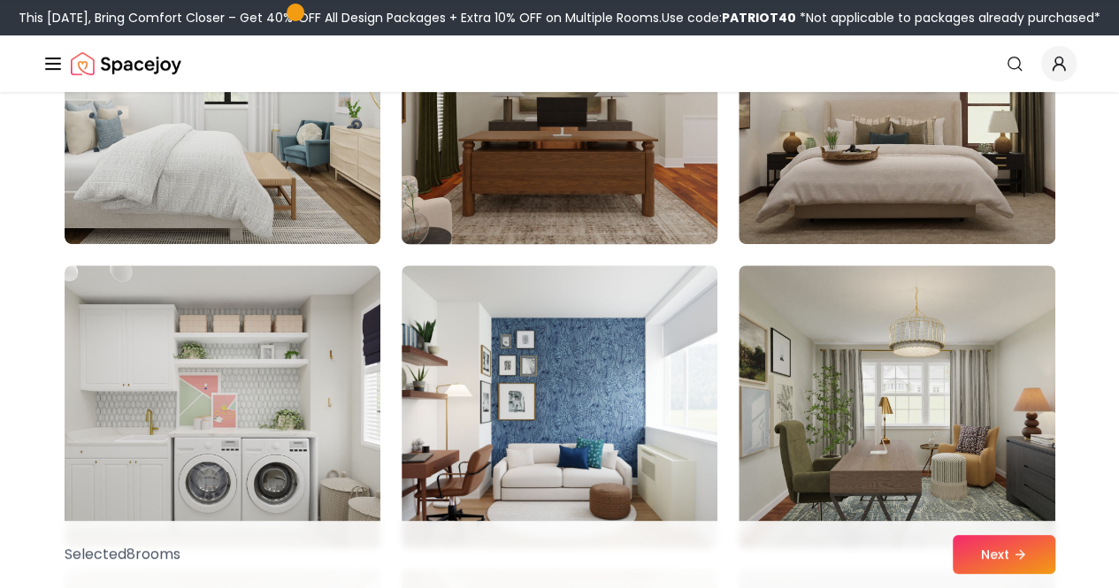
scroll to position [3804, 0]
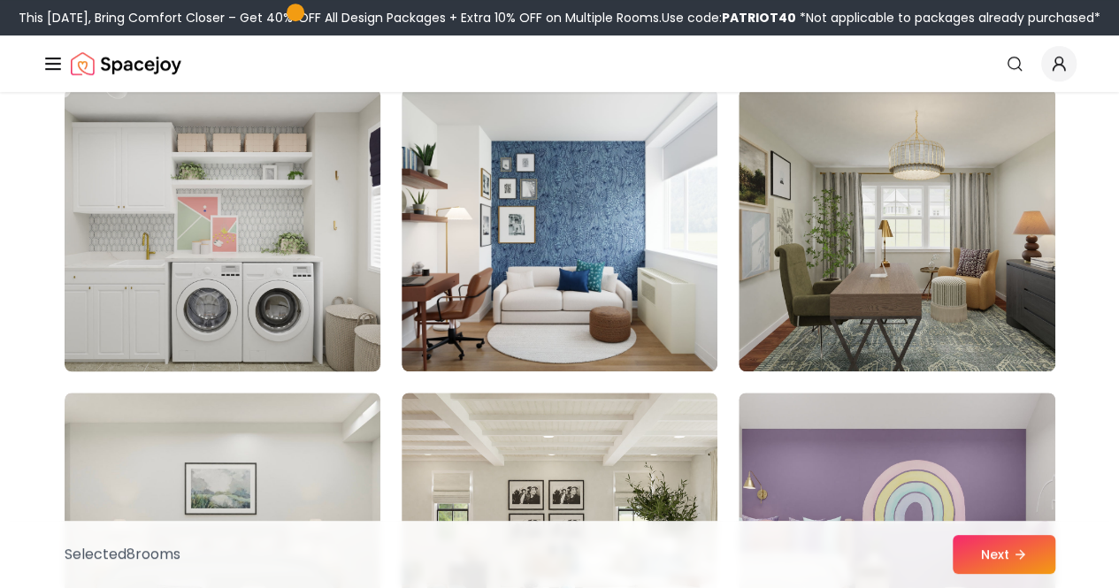
click at [304, 252] on img at bounding box center [223, 229] width 332 height 297
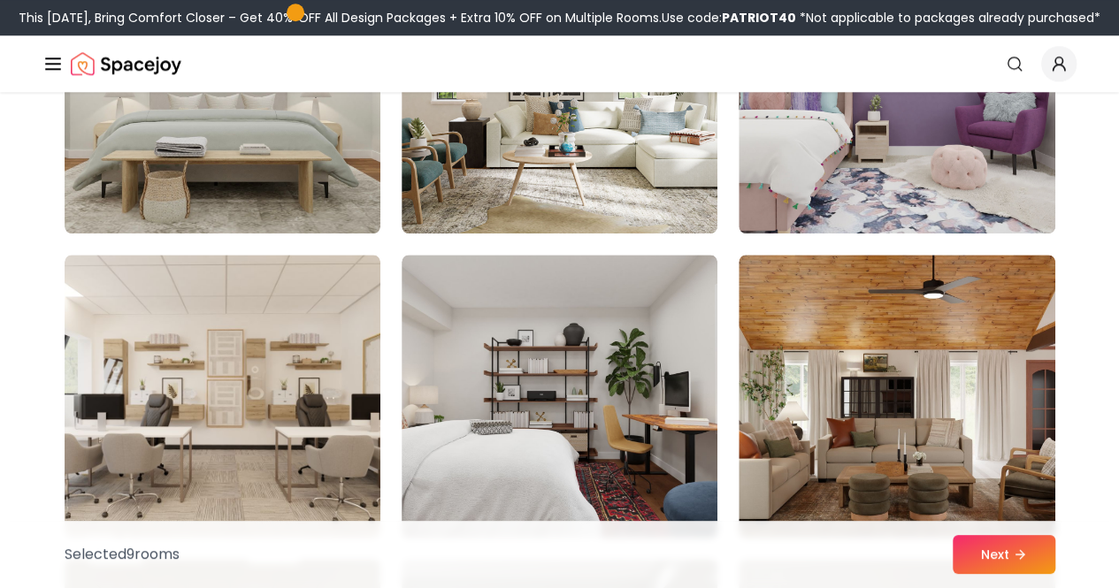
scroll to position [4335, 0]
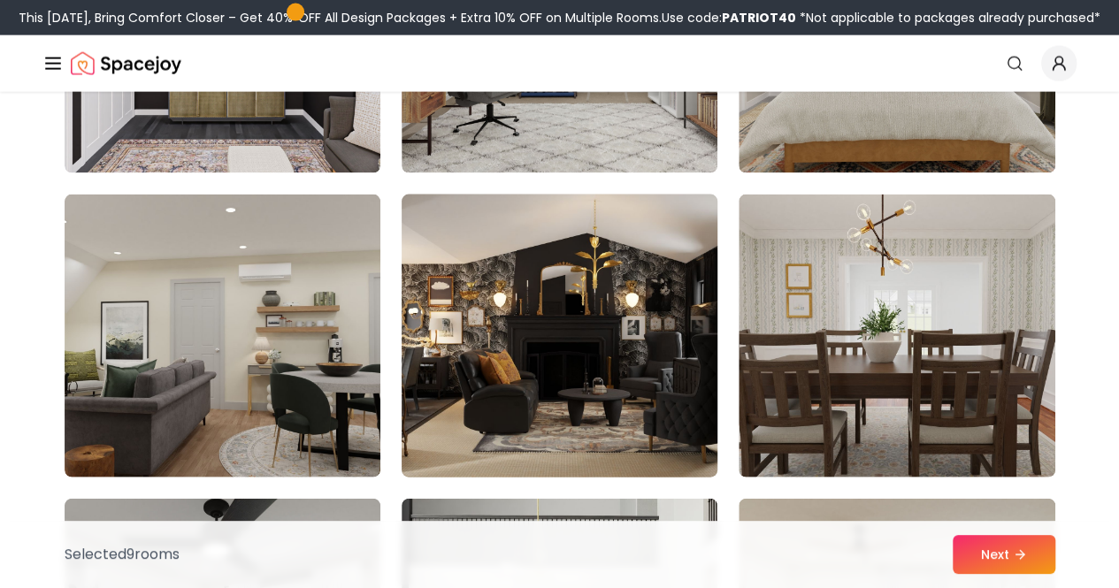
click at [527, 284] on img at bounding box center [560, 336] width 332 height 297
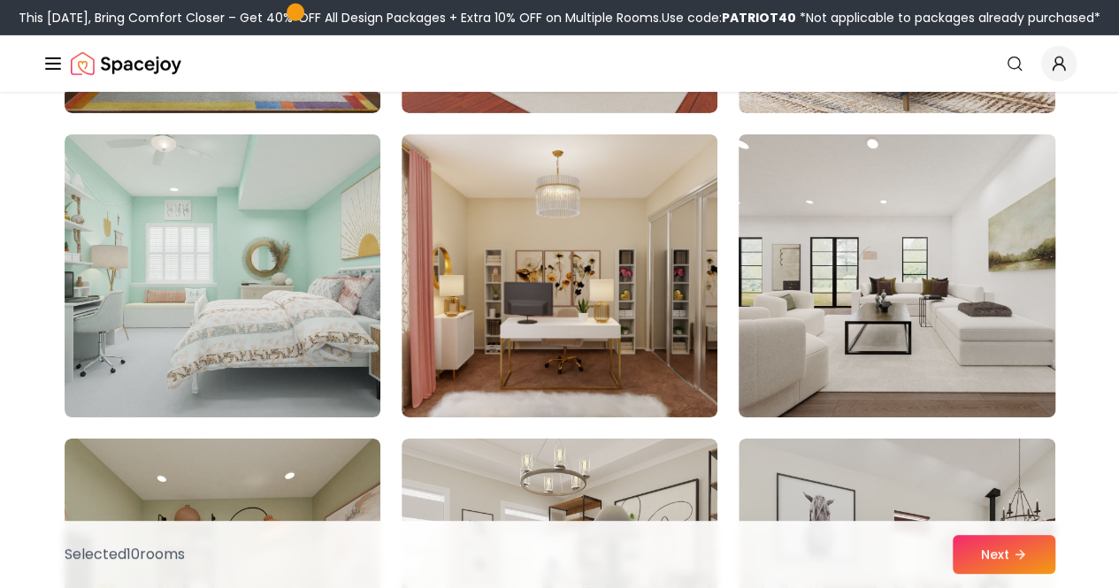
click at [818, 293] on img at bounding box center [897, 275] width 332 height 297
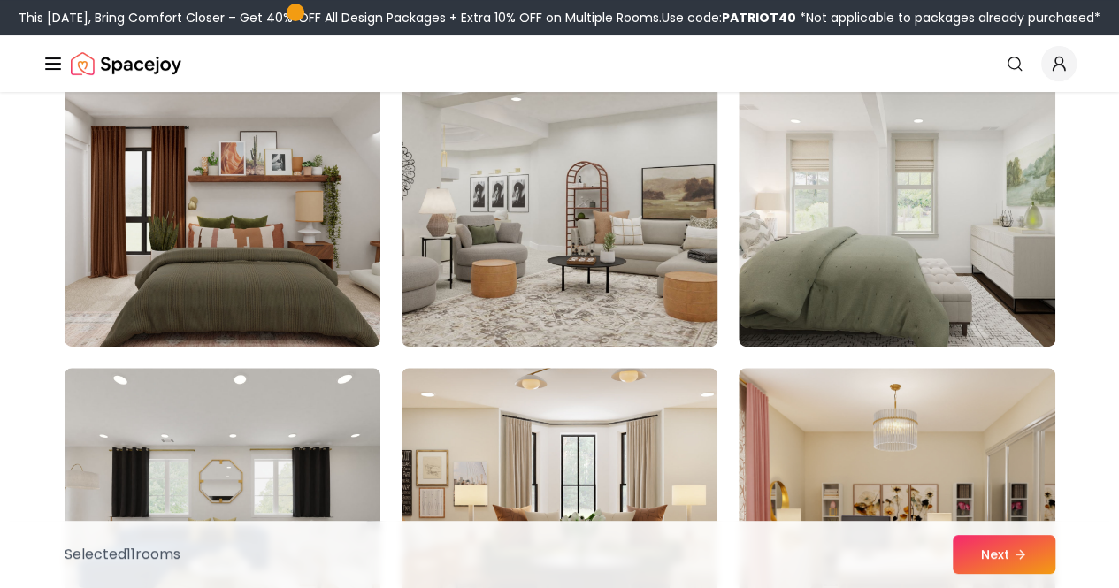
scroll to position [6901, 0]
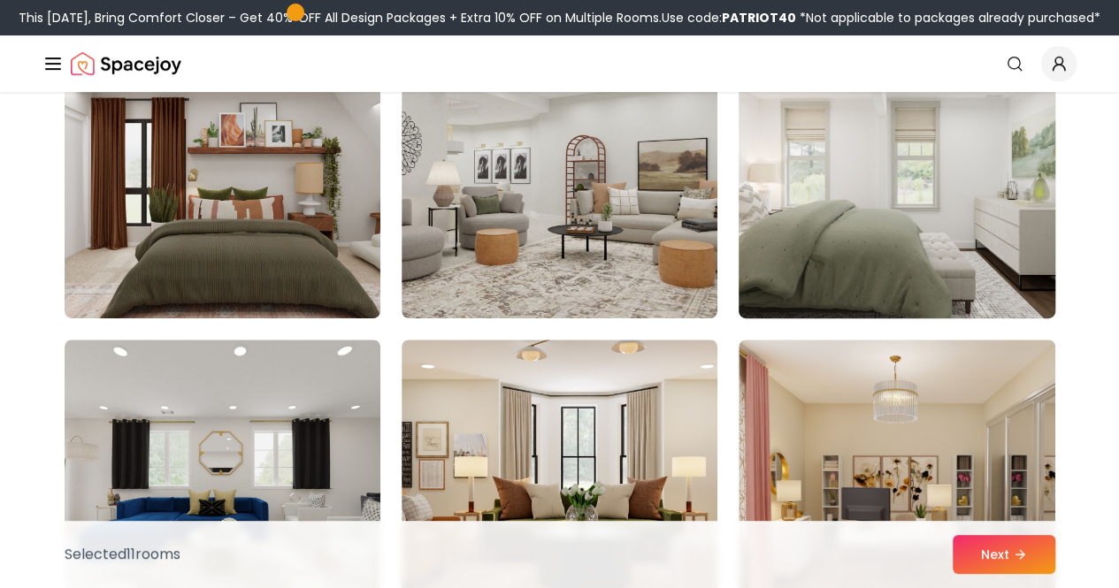
click at [783, 251] on img at bounding box center [897, 176] width 332 height 297
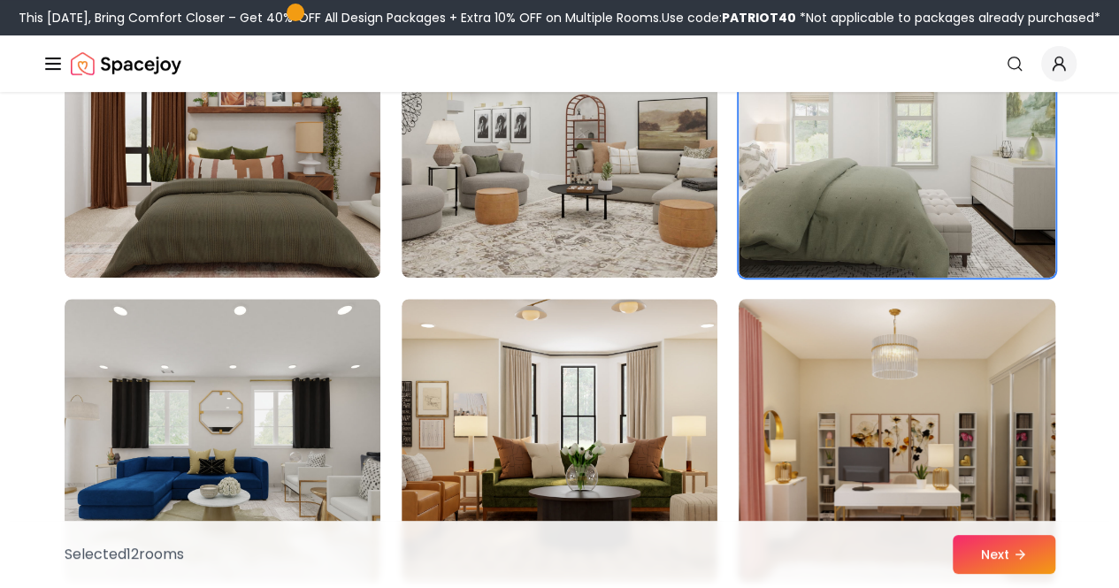
scroll to position [7078, 0]
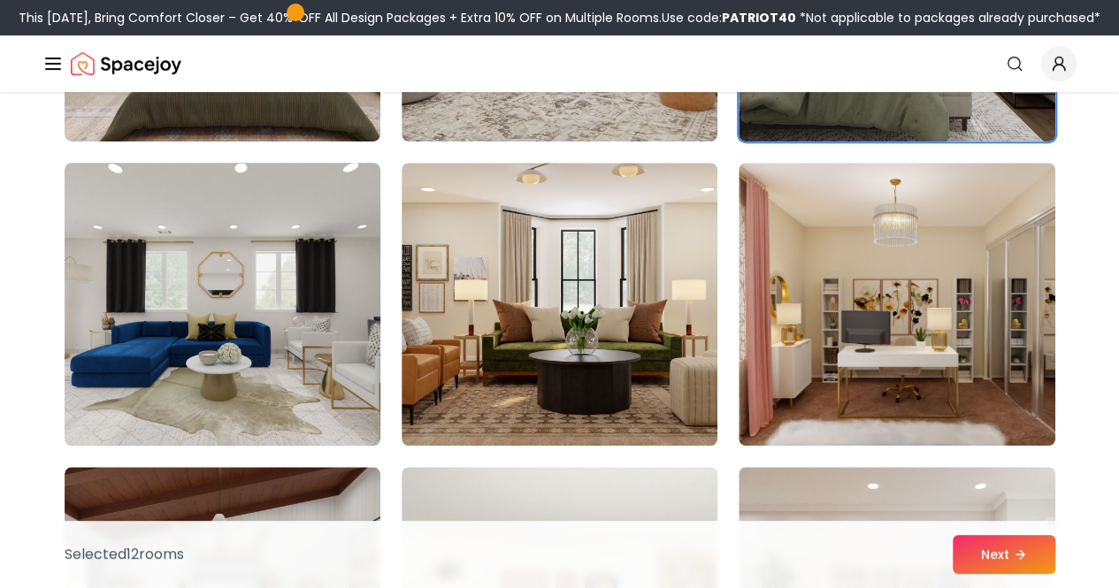
click at [310, 279] on img at bounding box center [223, 304] width 332 height 297
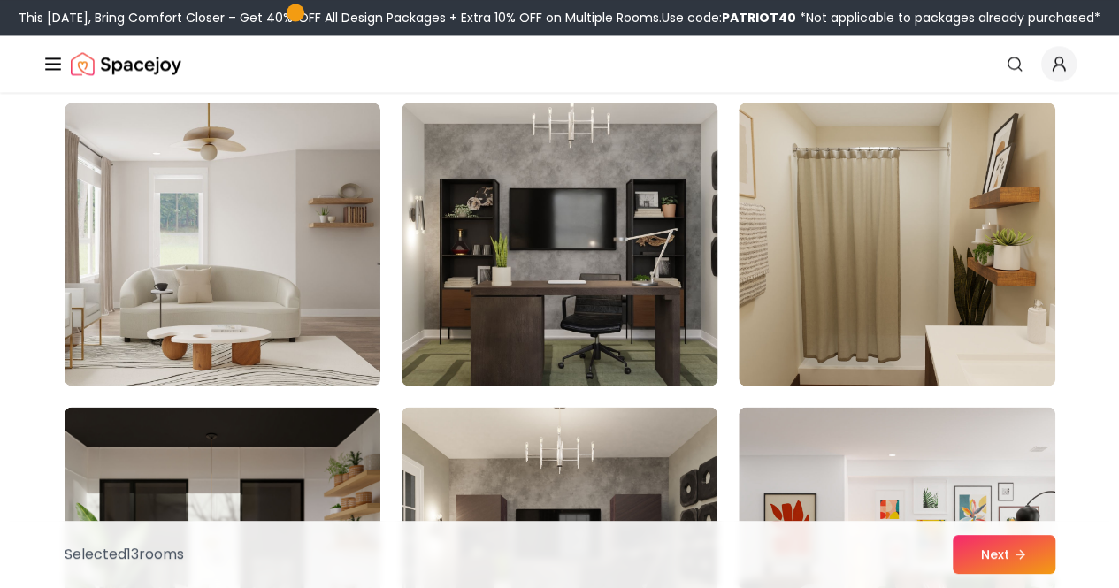
click at [639, 263] on img at bounding box center [560, 244] width 332 height 297
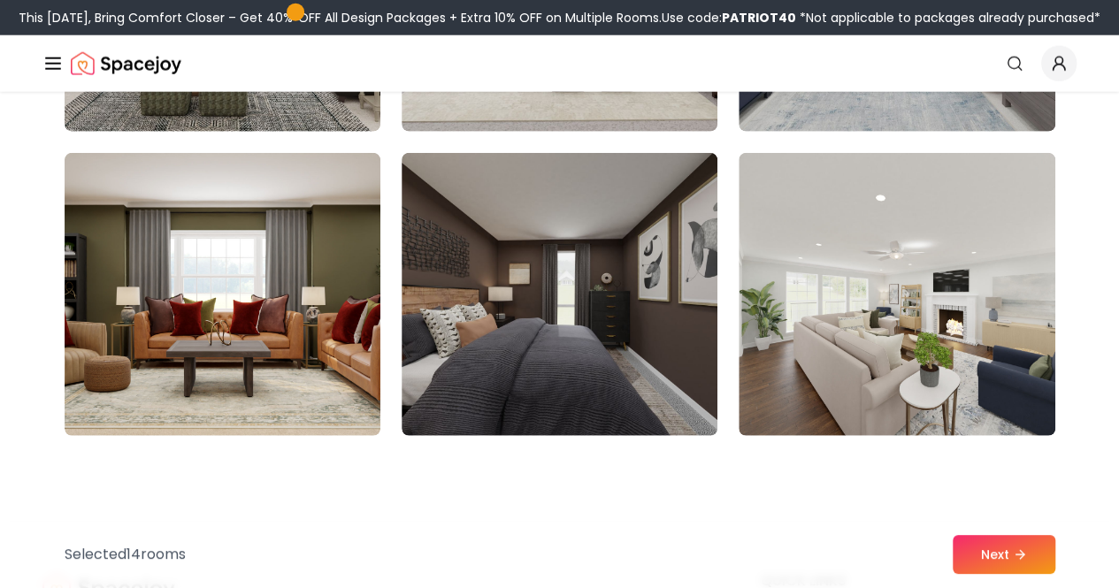
scroll to position [8936, 0]
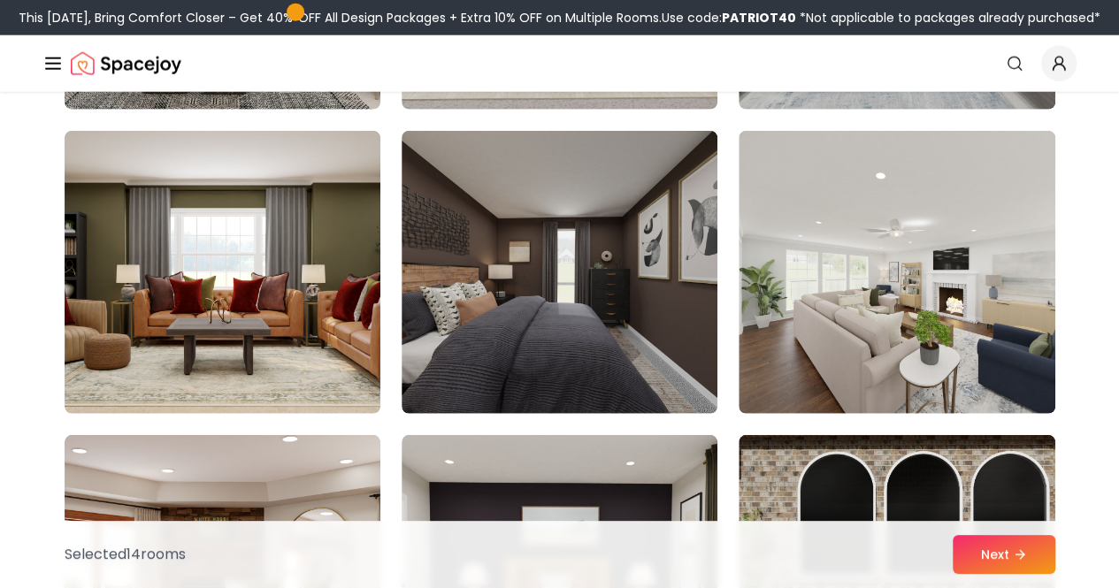
click at [633, 260] on img at bounding box center [560, 272] width 316 height 283
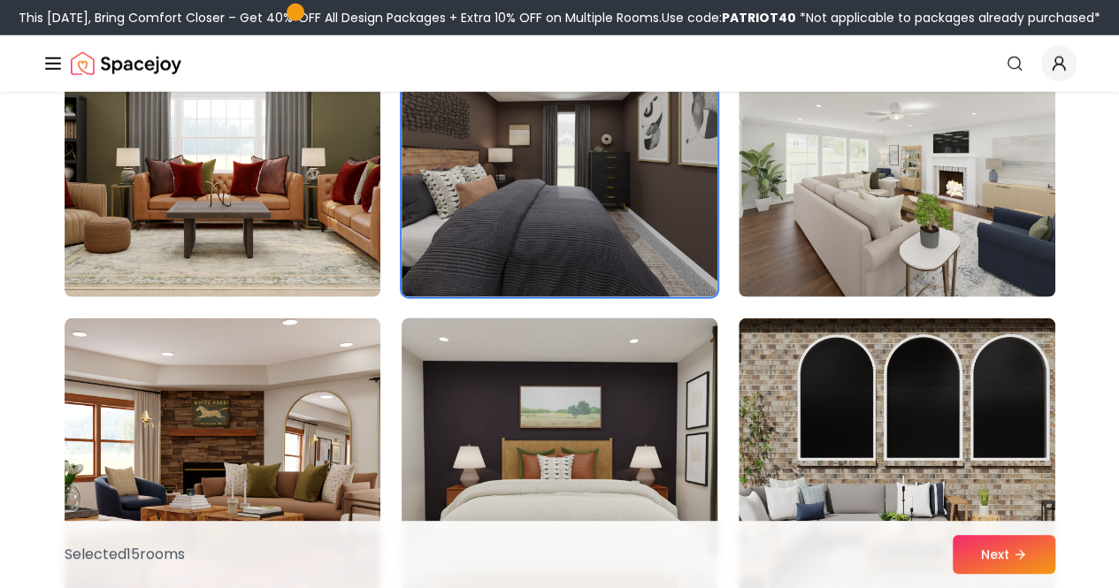
scroll to position [9113, 0]
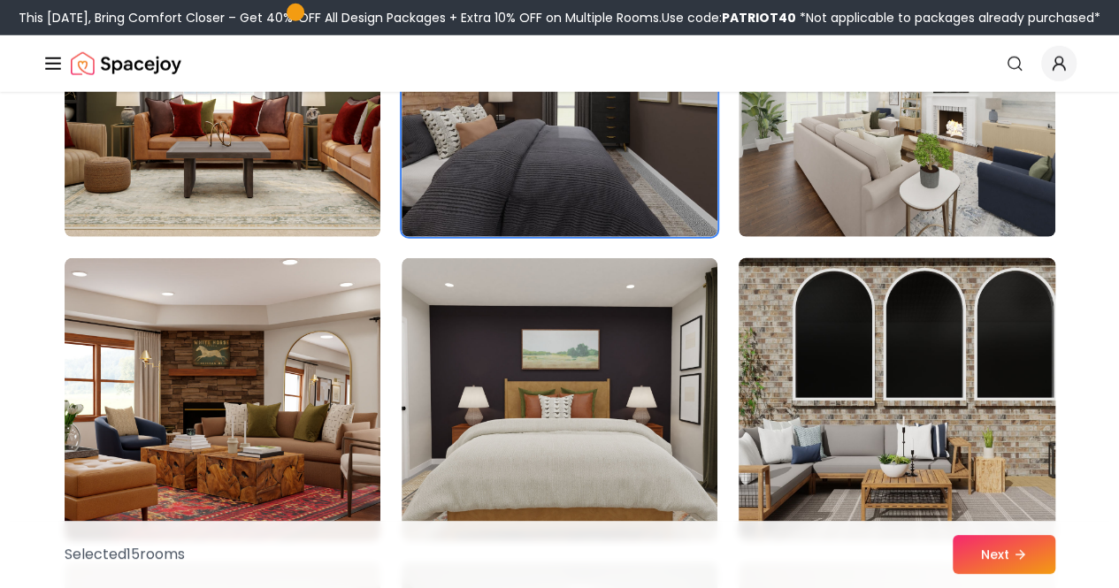
click at [818, 382] on img at bounding box center [897, 399] width 332 height 297
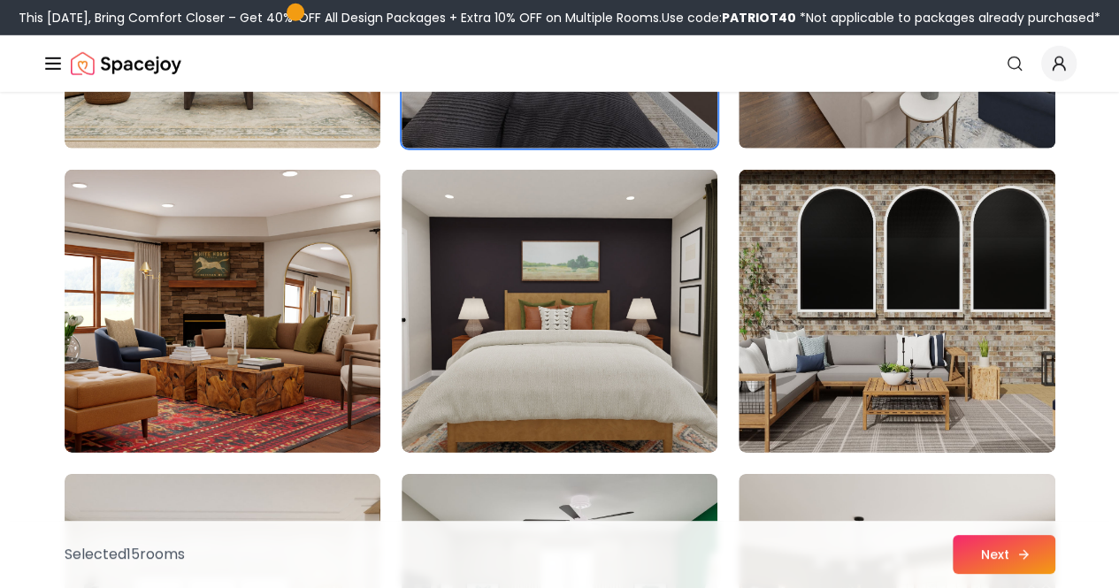
click at [994, 550] on button "Next" at bounding box center [1004, 554] width 103 height 39
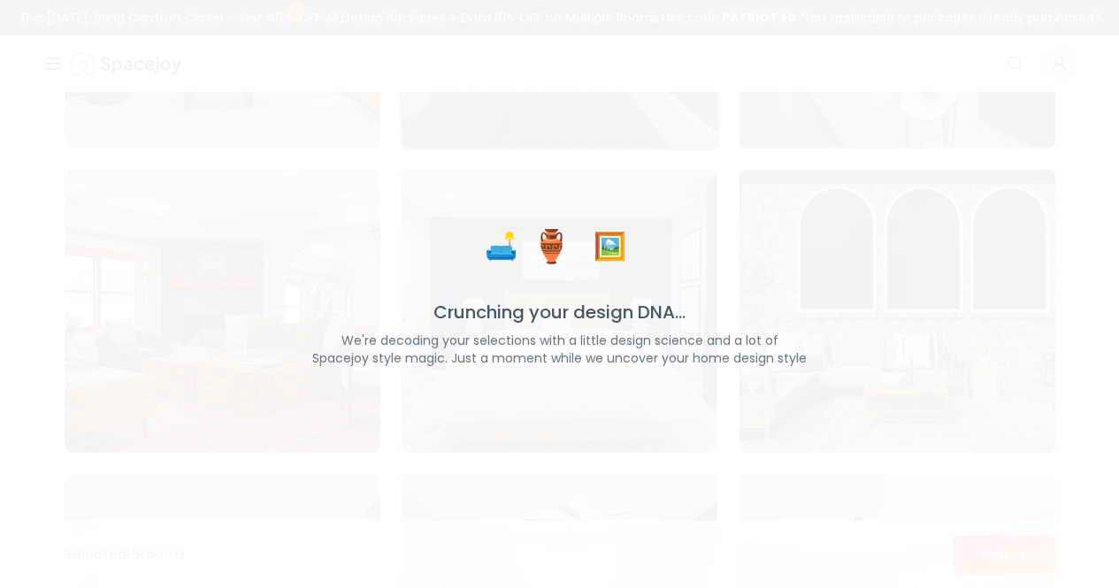
scroll to position [9201, 0]
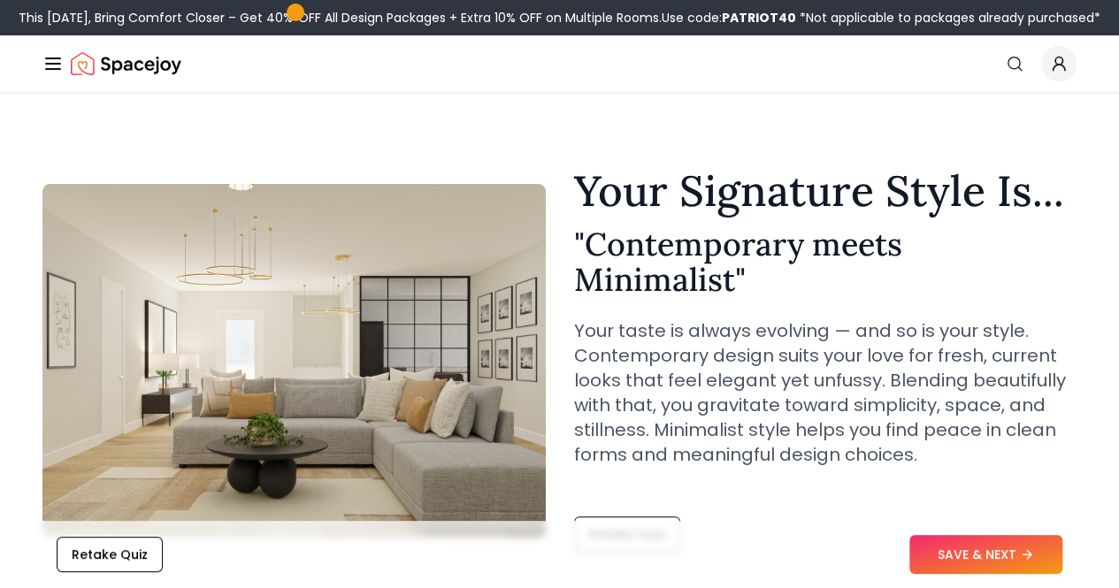
click at [979, 561] on button "SAVE & NEXT" at bounding box center [986, 554] width 153 height 39
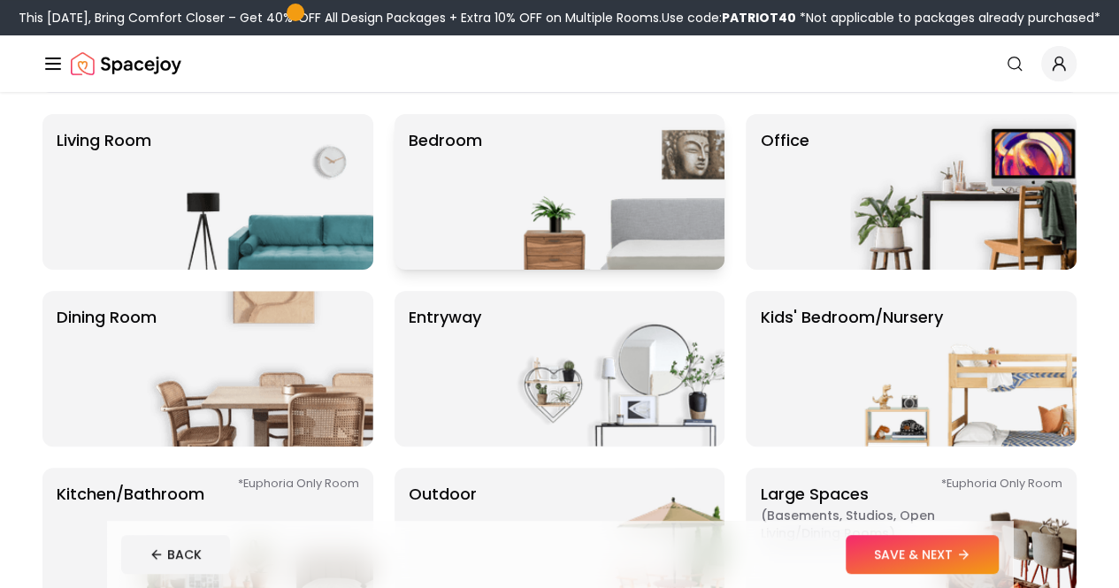
scroll to position [88, 0]
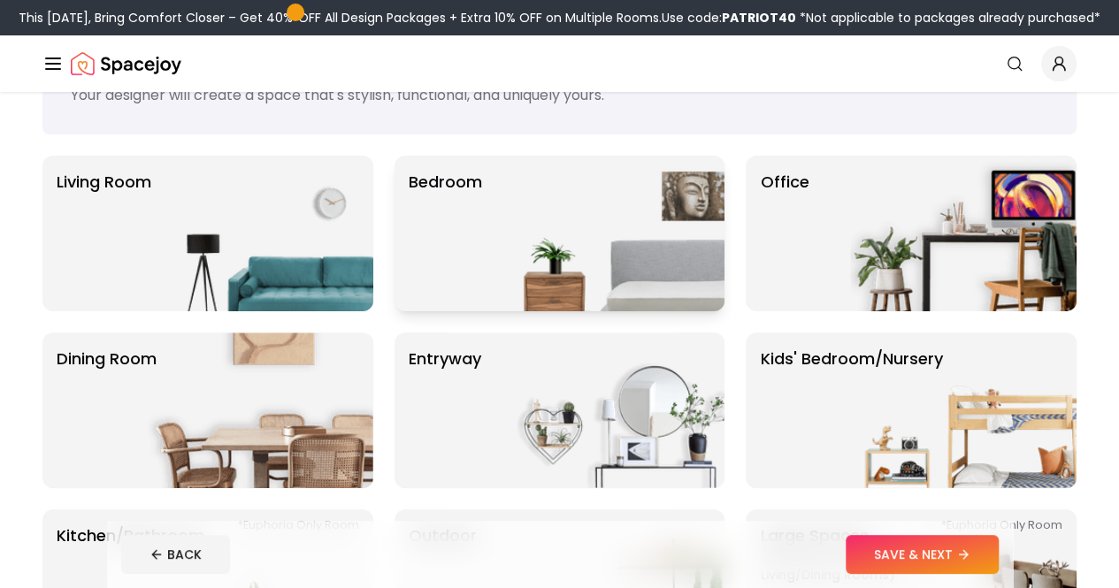
click at [583, 280] on img at bounding box center [611, 234] width 226 height 156
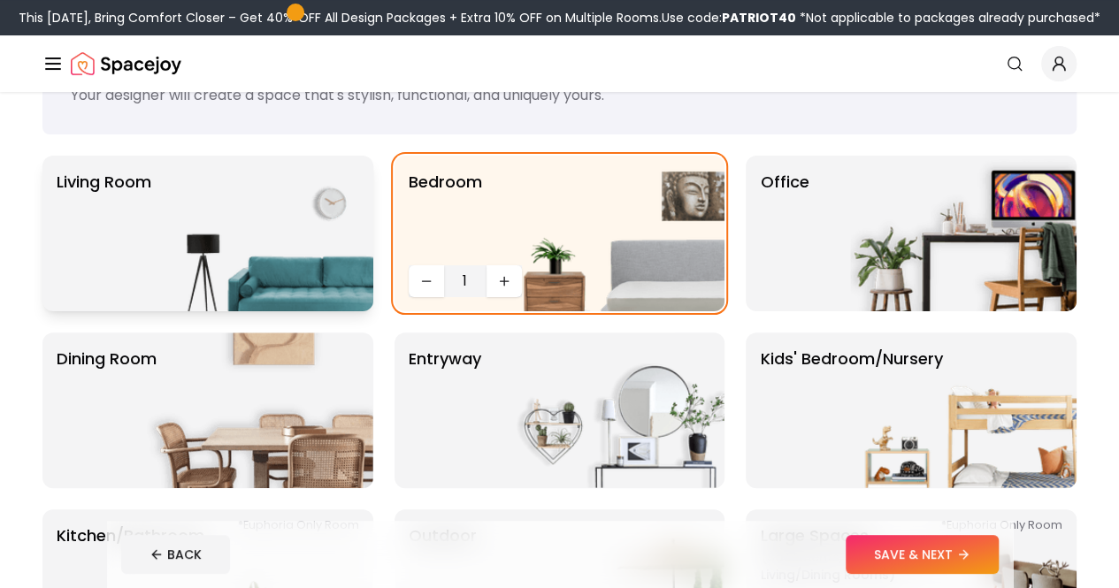
click at [288, 219] on img at bounding box center [260, 234] width 226 height 156
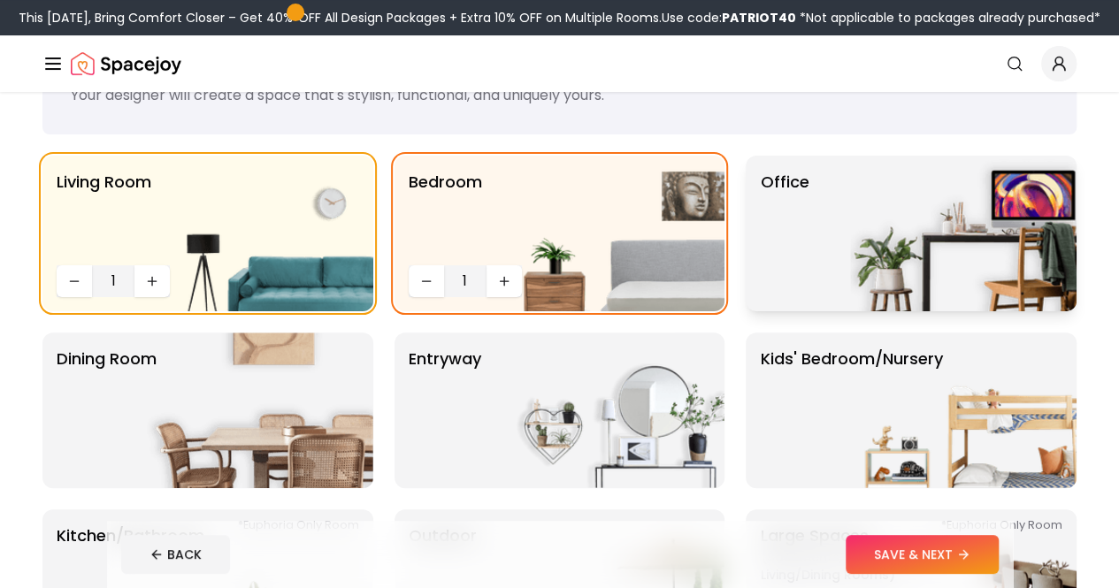
click at [772, 239] on p "Office" at bounding box center [784, 233] width 49 height 127
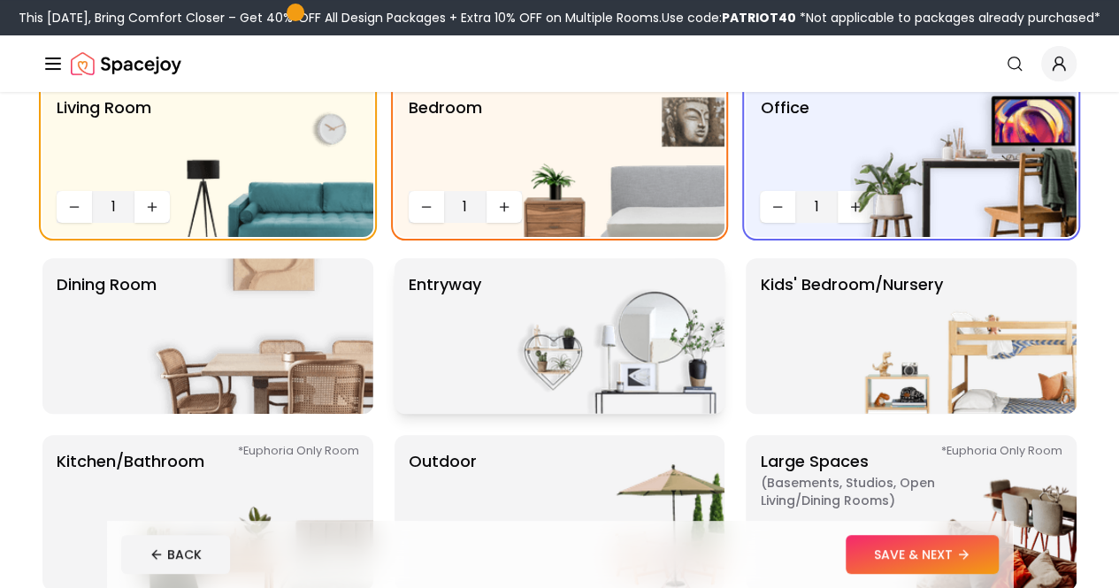
scroll to position [265, 0]
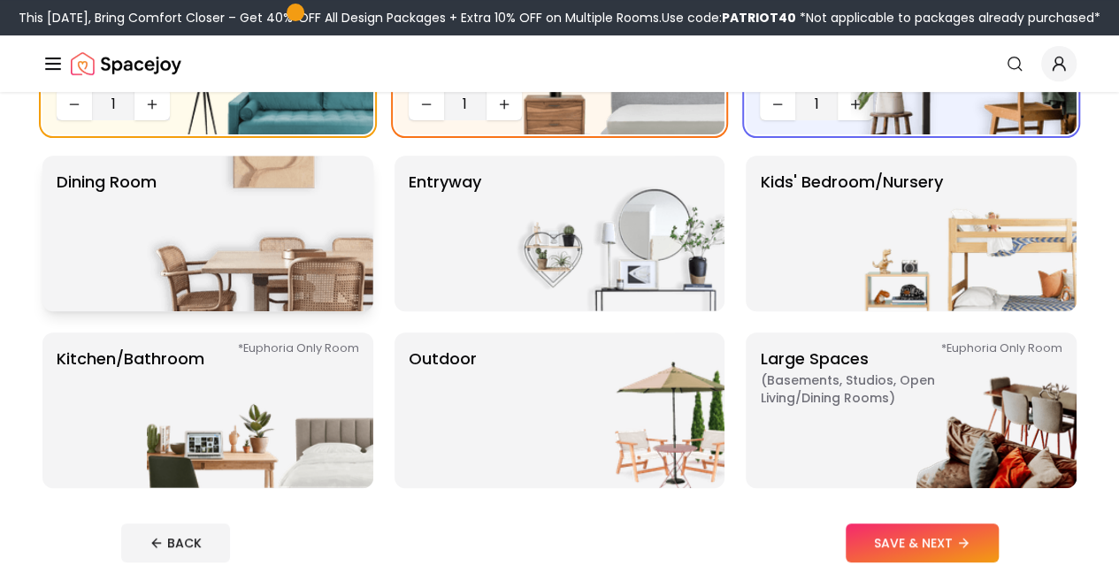
click at [287, 235] on img at bounding box center [260, 234] width 226 height 156
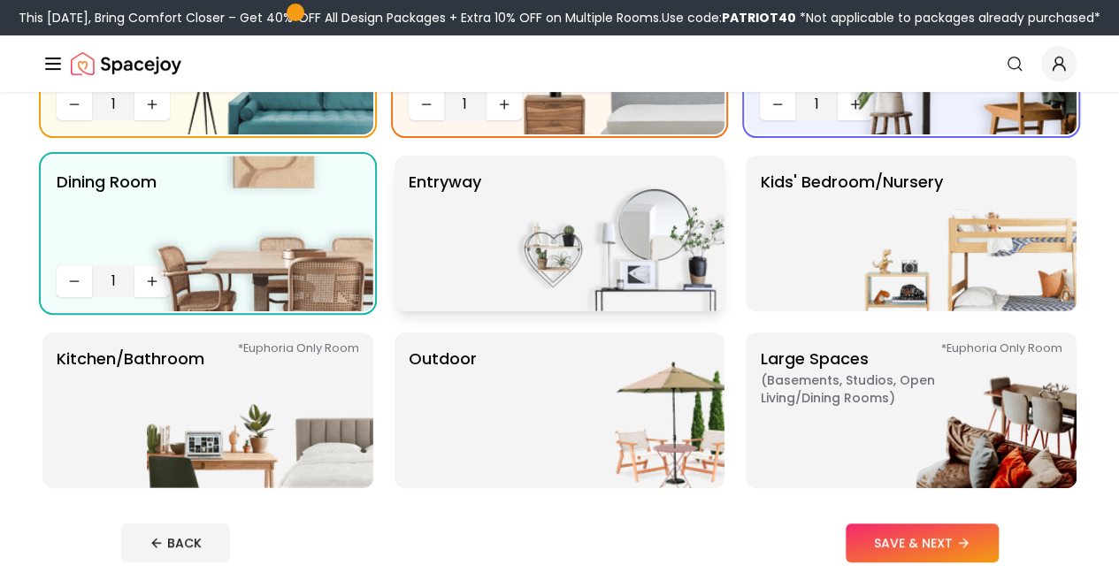
click at [487, 231] on div "entryway" at bounding box center [560, 234] width 331 height 156
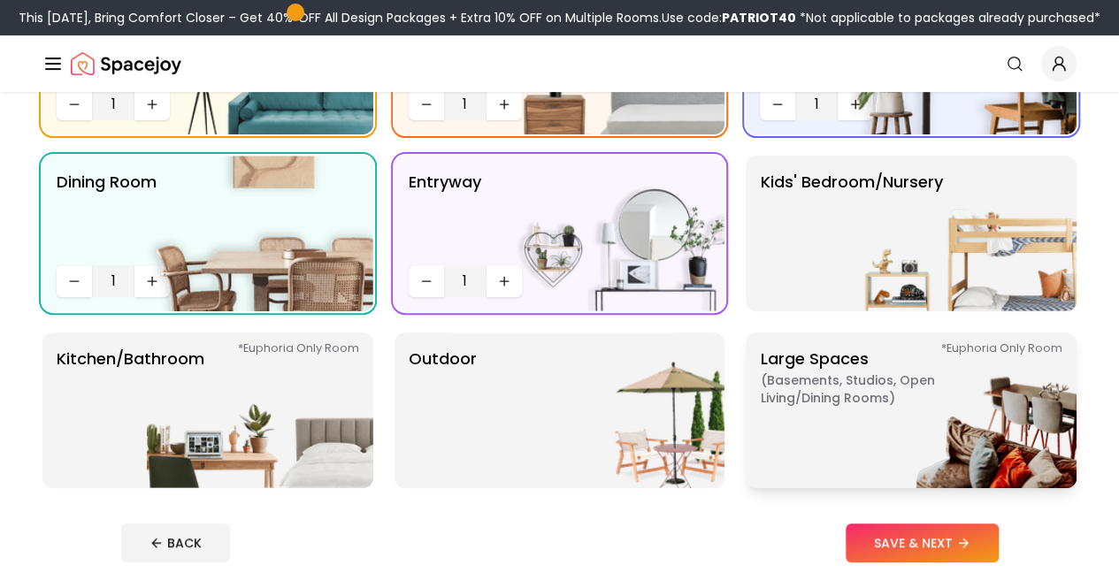
click at [883, 382] on img at bounding box center [963, 411] width 226 height 156
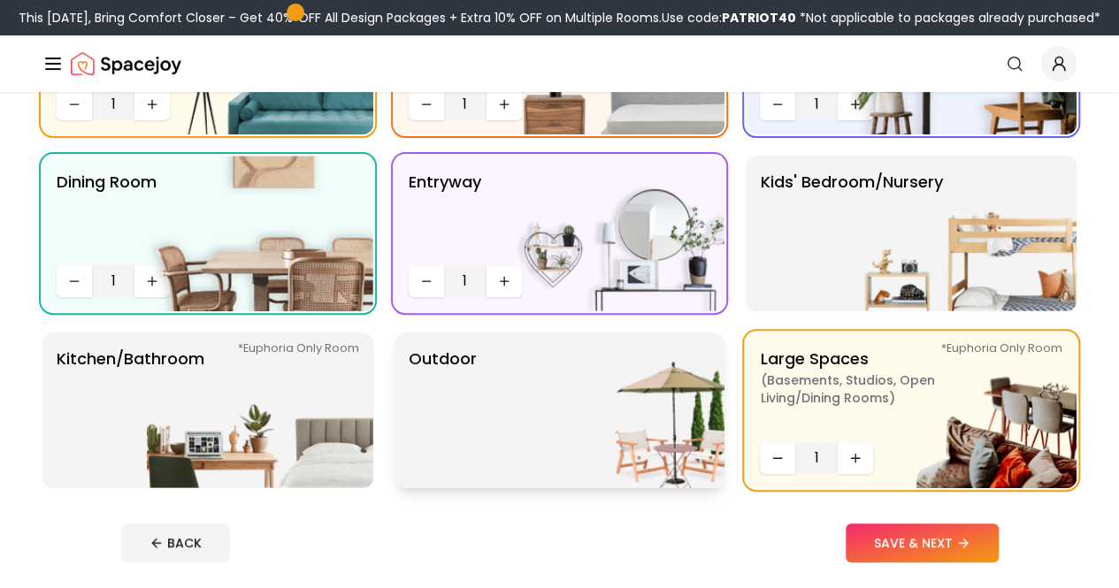
click at [467, 413] on p "Outdoor" at bounding box center [443, 410] width 68 height 127
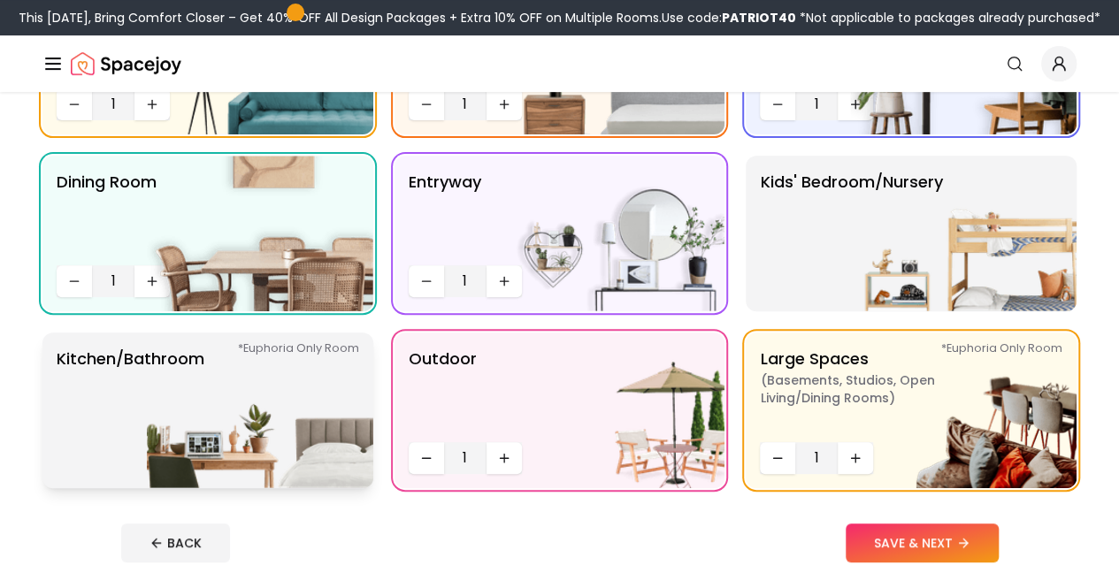
click at [334, 405] on img at bounding box center [260, 411] width 226 height 156
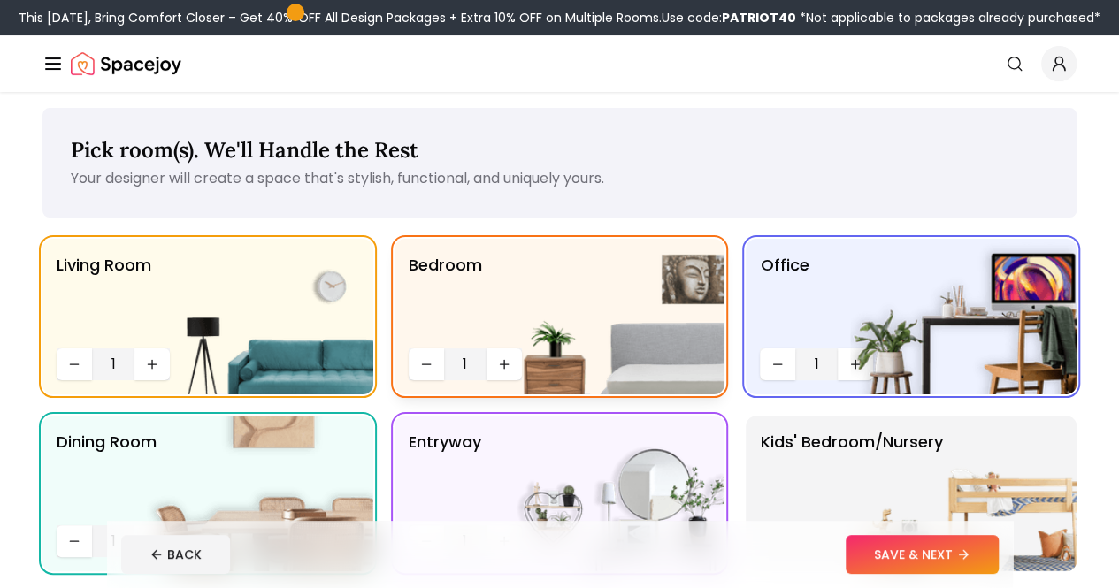
scroll to position [0, 0]
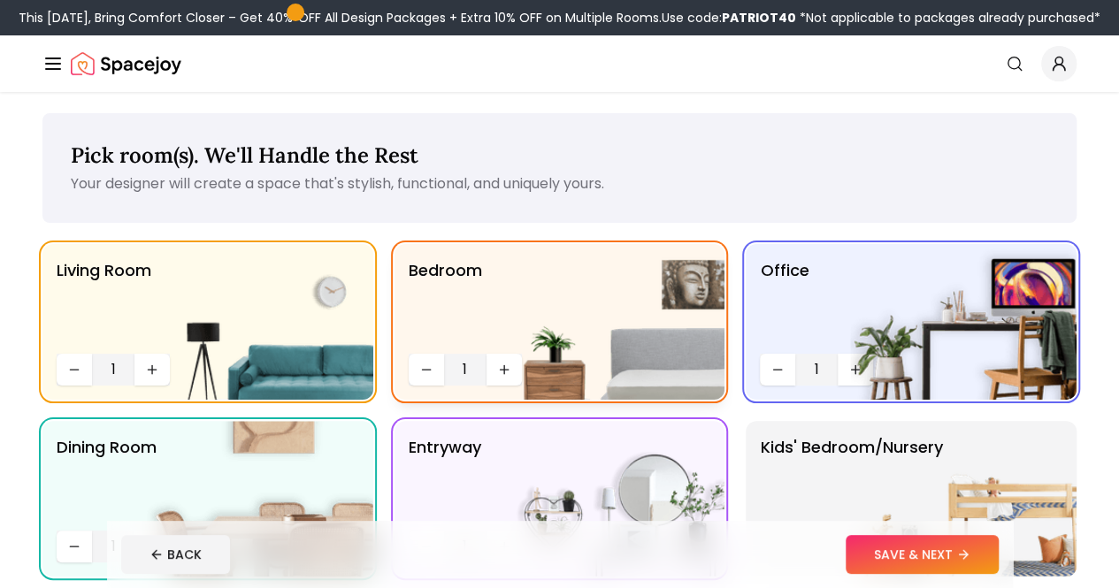
click at [515, 371] on img at bounding box center [611, 322] width 226 height 156
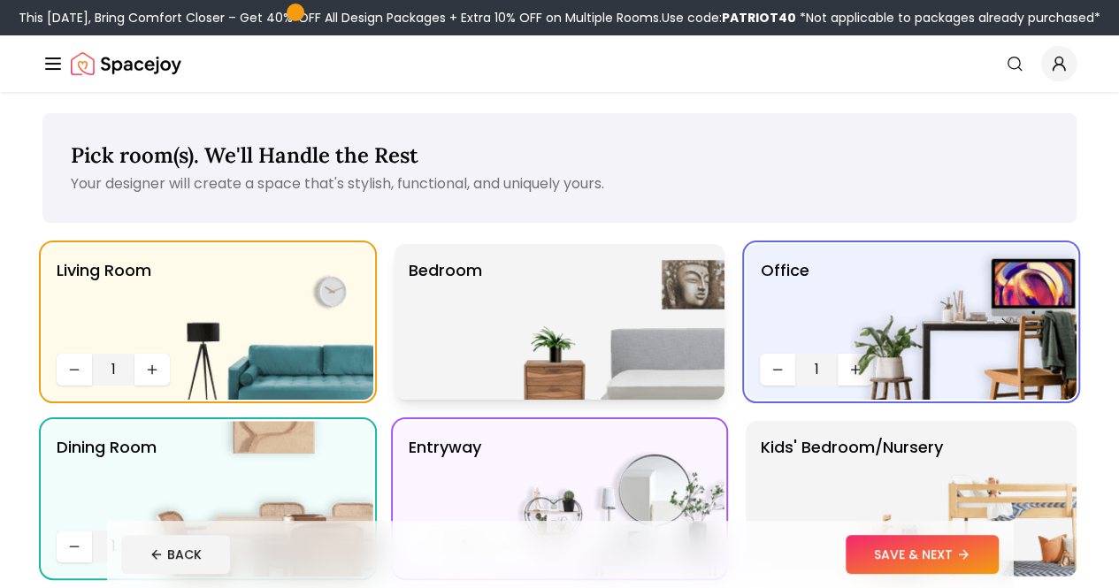
click at [515, 371] on img at bounding box center [611, 322] width 226 height 156
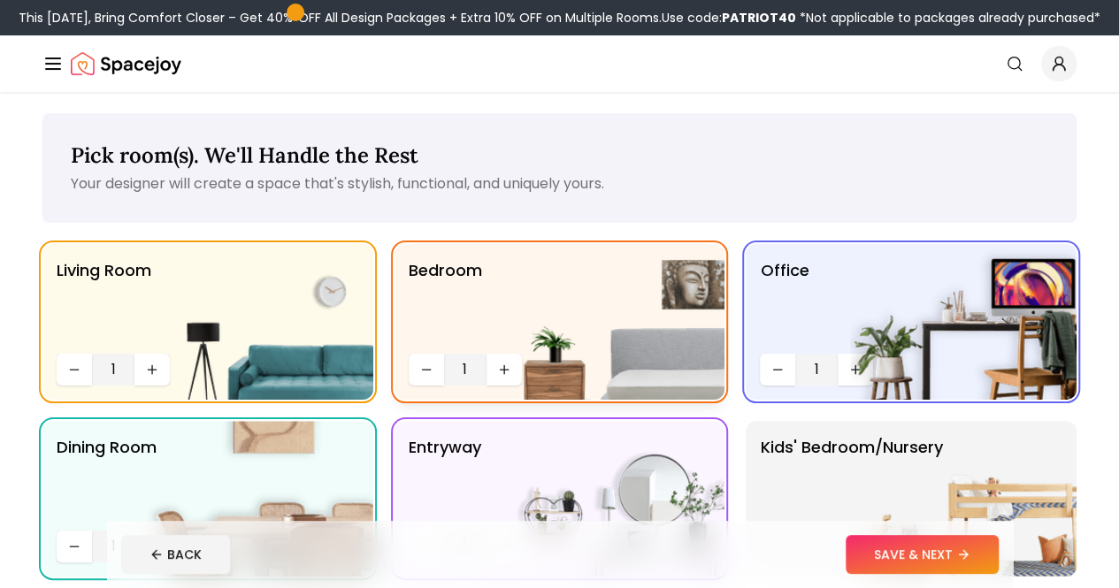
click at [507, 372] on img at bounding box center [611, 322] width 226 height 156
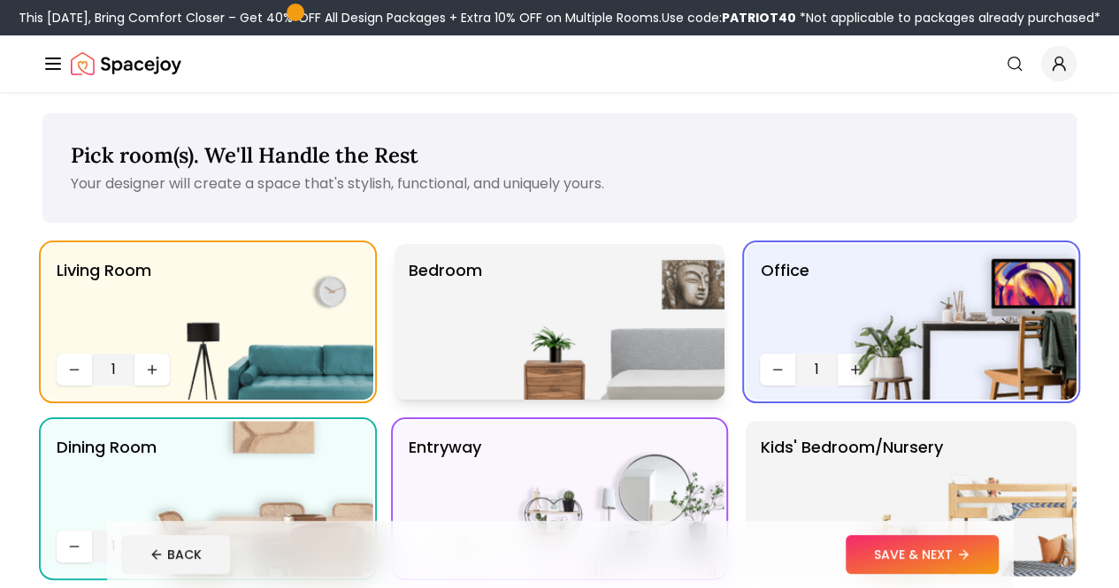
click at [504, 358] on img at bounding box center [611, 322] width 226 height 156
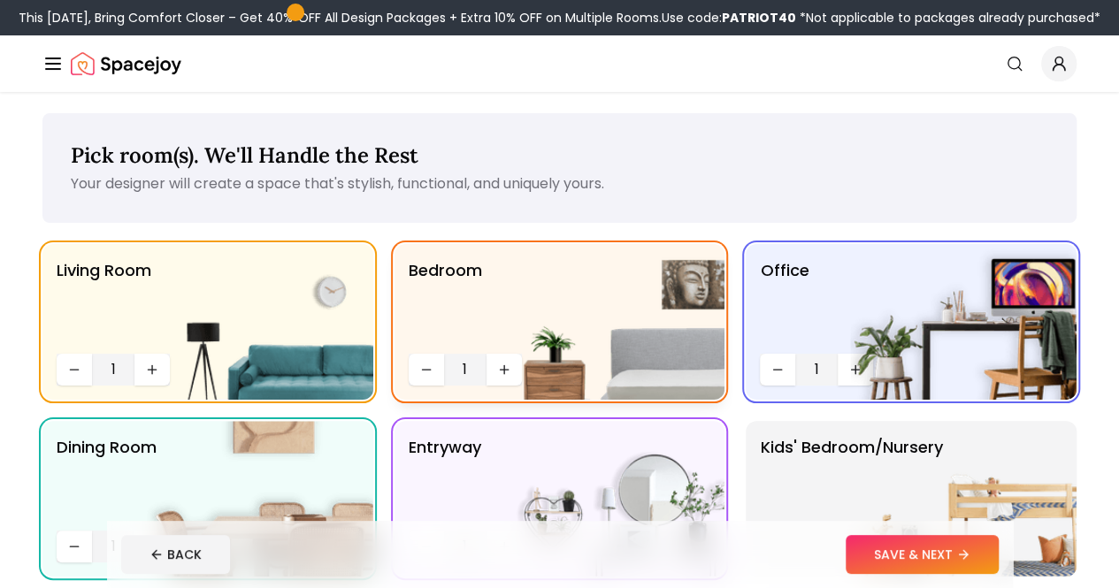
click at [500, 369] on img at bounding box center [611, 322] width 226 height 156
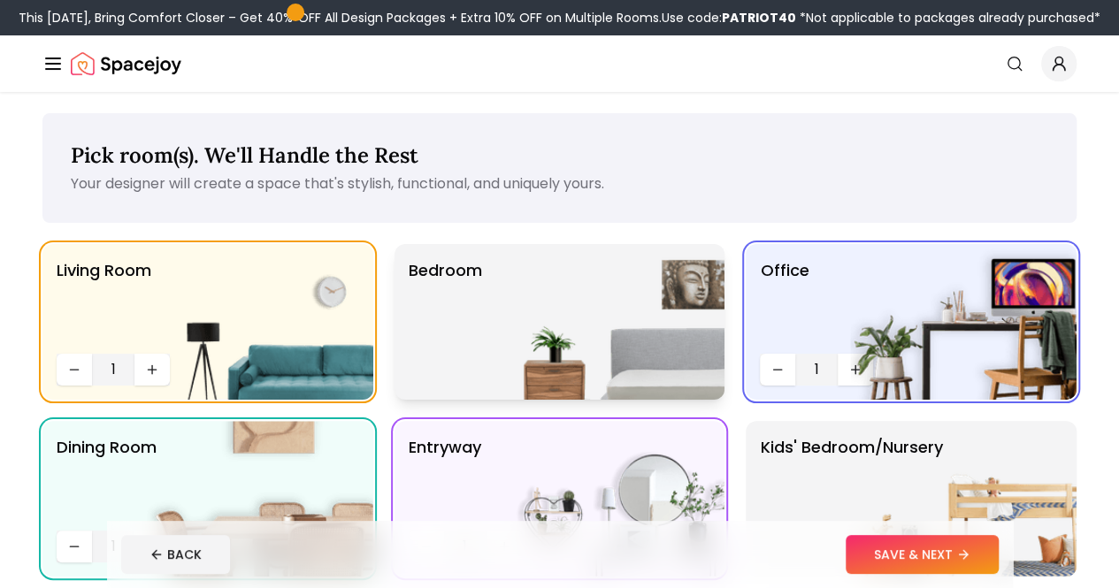
click at [500, 369] on img at bounding box center [611, 322] width 226 height 156
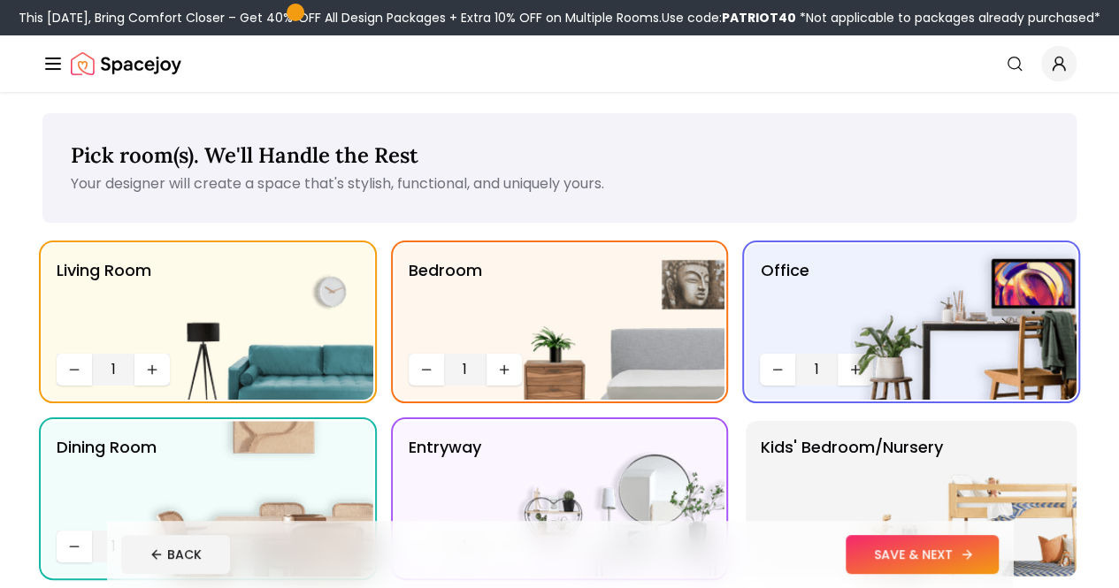
click at [954, 567] on button "SAVE & NEXT" at bounding box center [922, 554] width 153 height 39
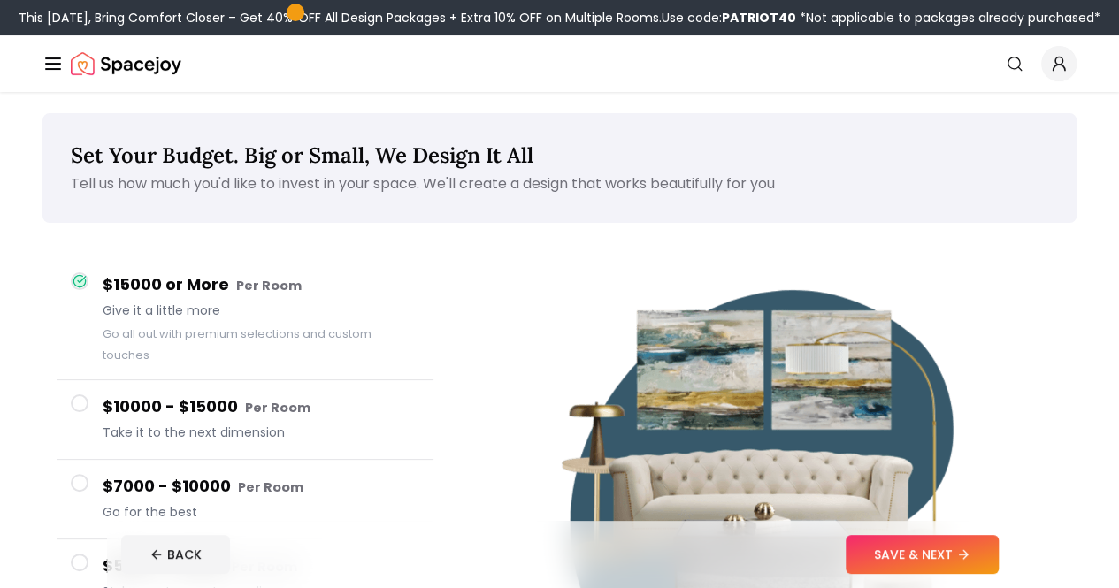
click at [258, 480] on div "$7000 - $10000 Per Room Go for the best" at bounding box center [261, 499] width 317 height 50
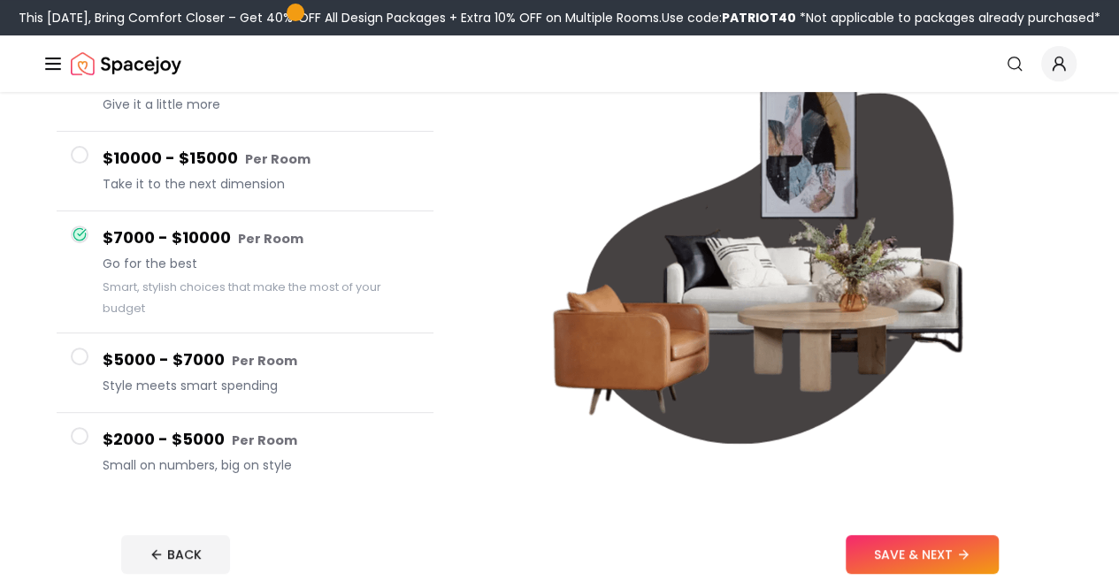
scroll to position [265, 0]
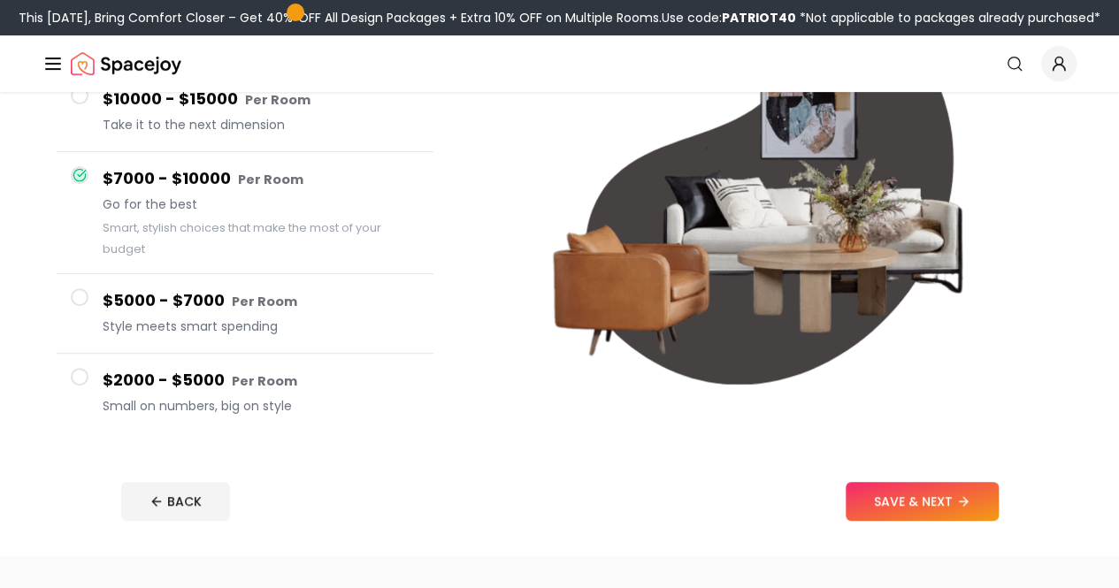
click at [964, 503] on button "SAVE & NEXT" at bounding box center [922, 501] width 153 height 39
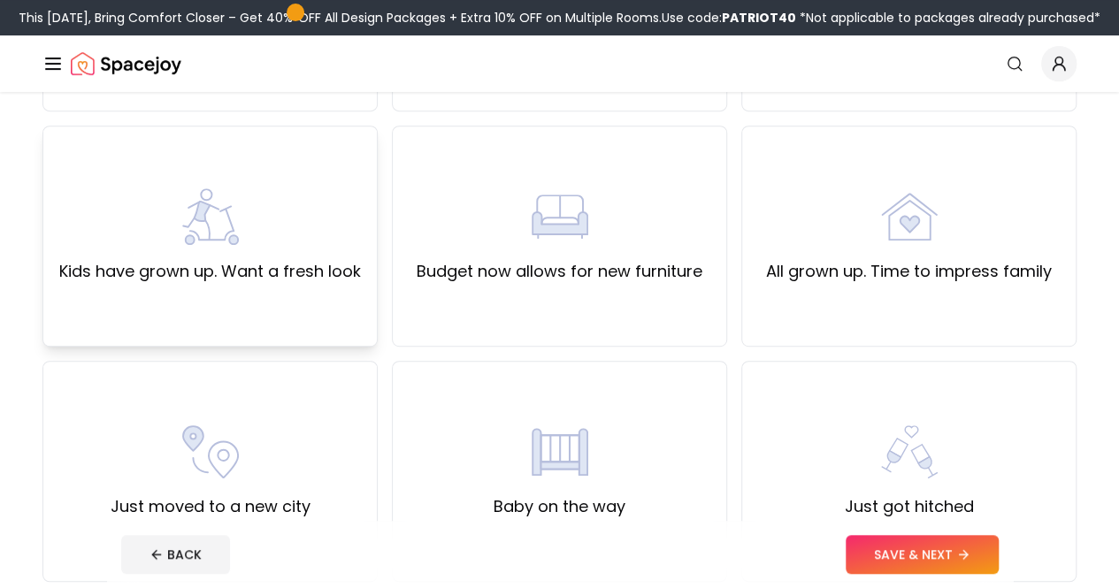
scroll to position [442, 0]
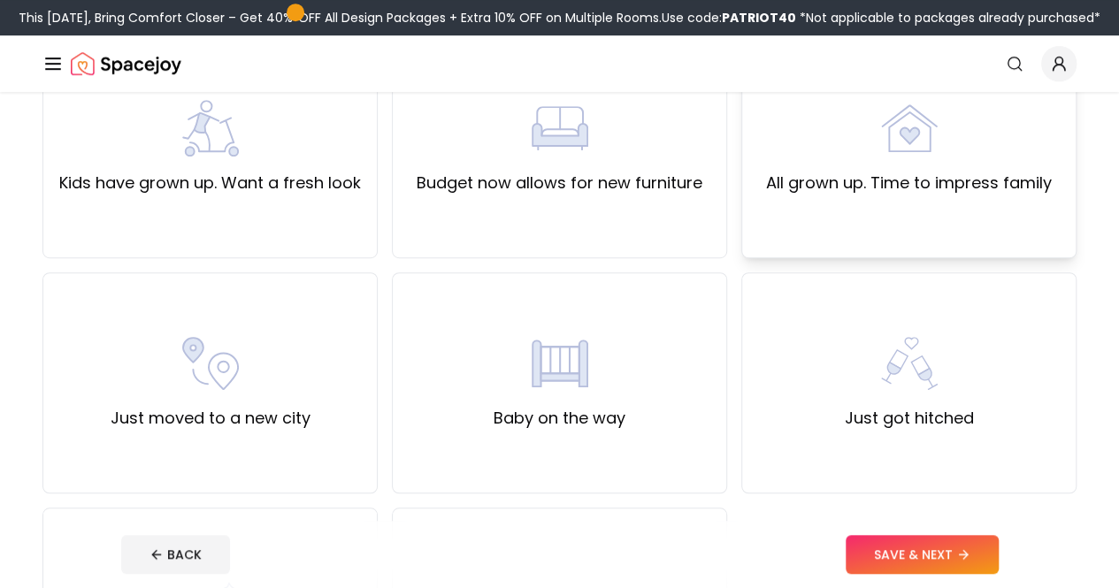
click at [842, 234] on div "All grown up. Time to impress family" at bounding box center [908, 147] width 335 height 221
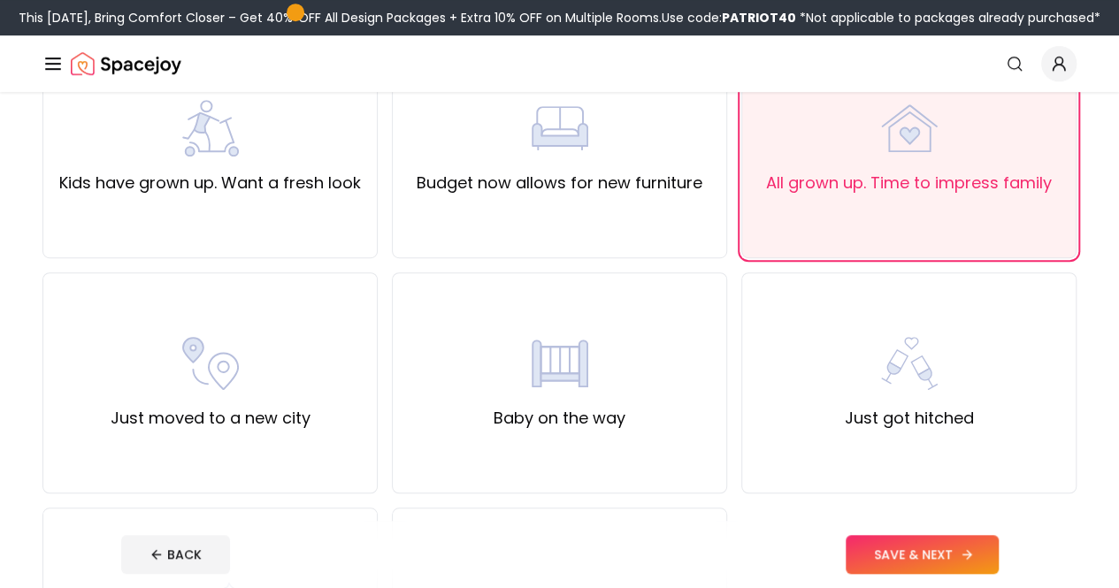
click at [963, 557] on button "SAVE & NEXT" at bounding box center [922, 554] width 153 height 39
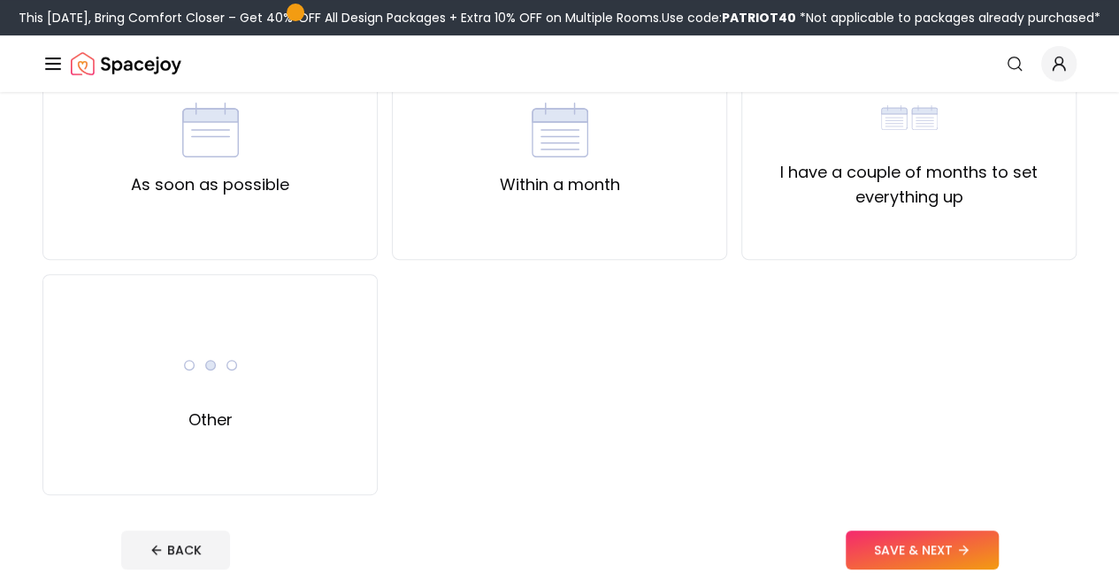
scroll to position [177, 0]
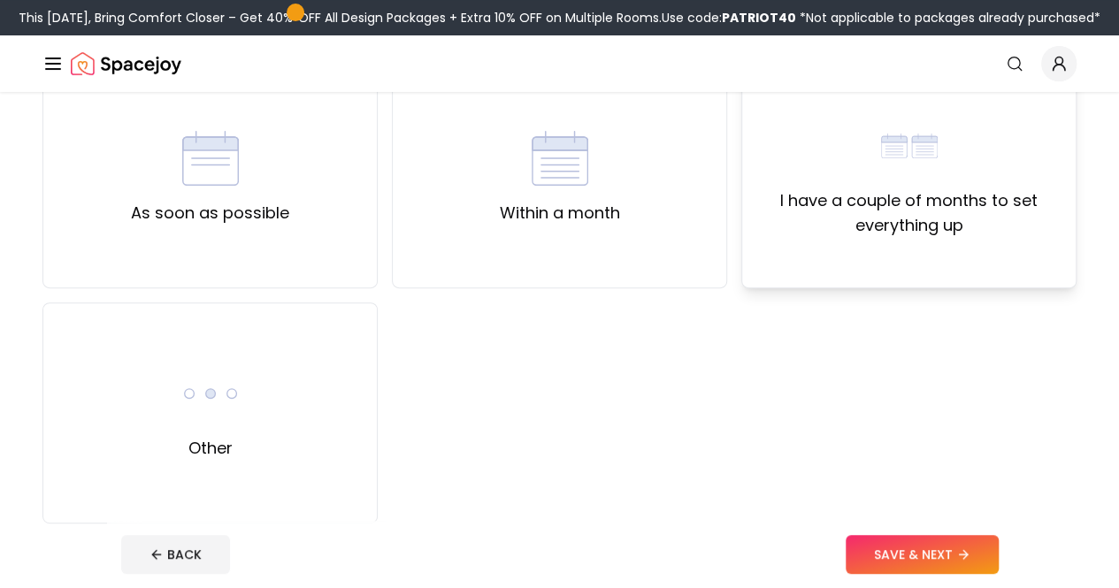
click at [965, 232] on label "I have a couple of months to set everything up" at bounding box center [908, 213] width 305 height 50
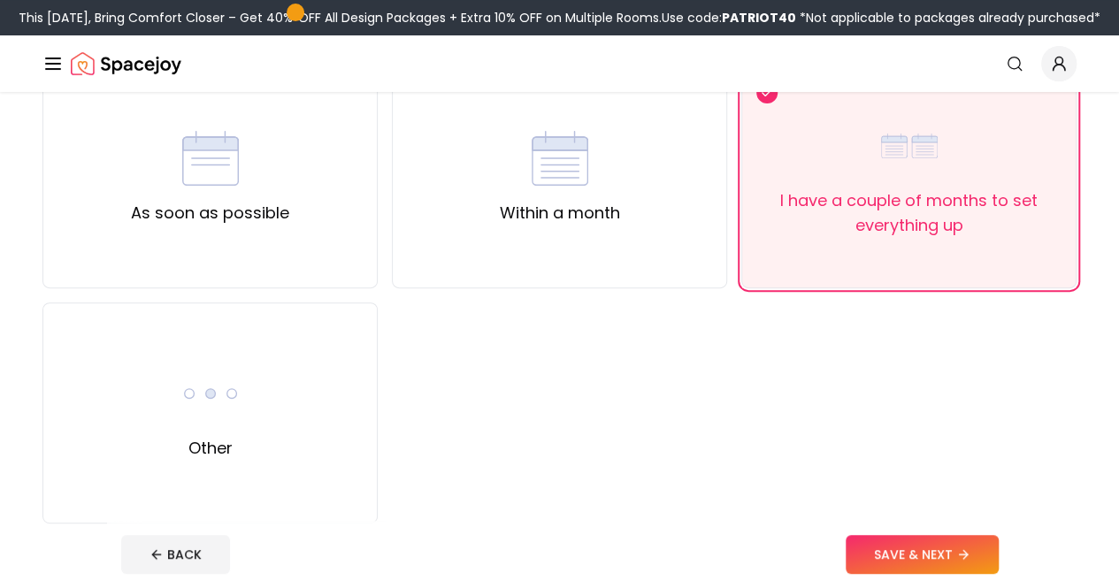
click at [991, 556] on button "SAVE & NEXT" at bounding box center [922, 554] width 153 height 39
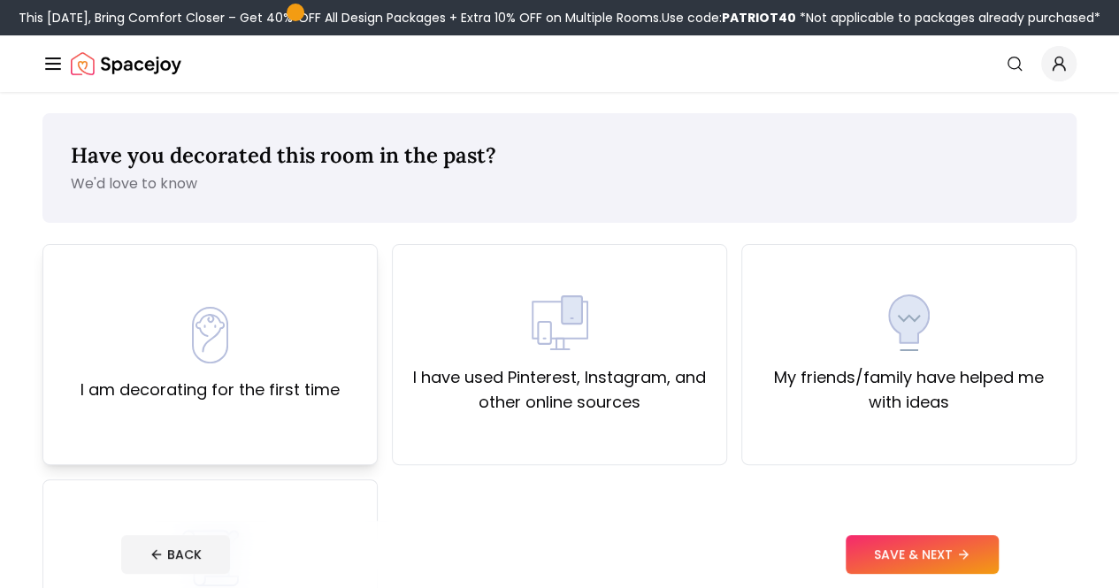
click at [342, 404] on div "I am decorating for the first time" at bounding box center [209, 354] width 335 height 221
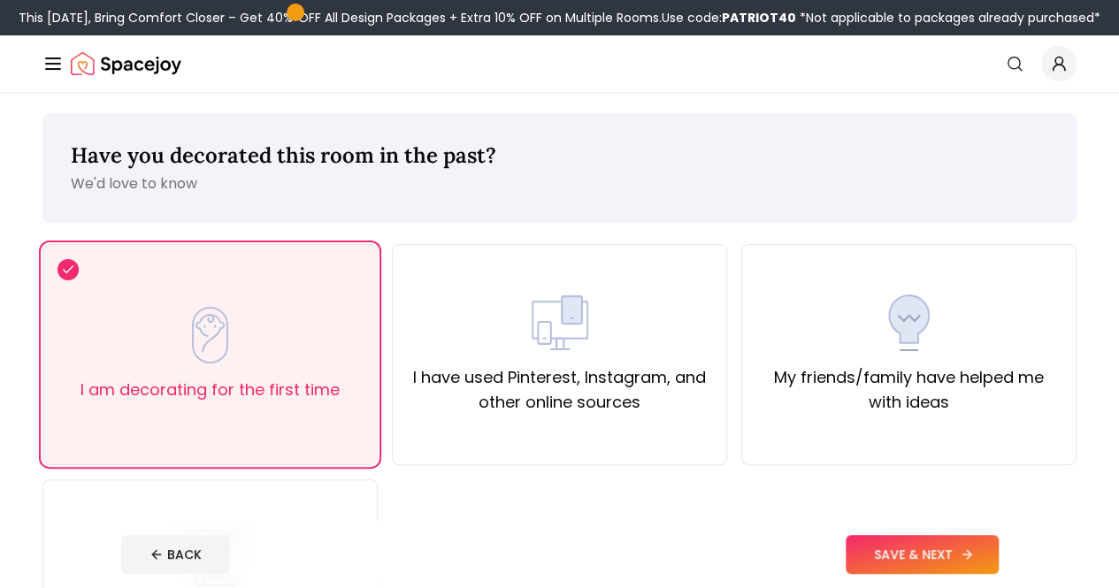
click at [999, 557] on button "SAVE & NEXT" at bounding box center [922, 554] width 153 height 39
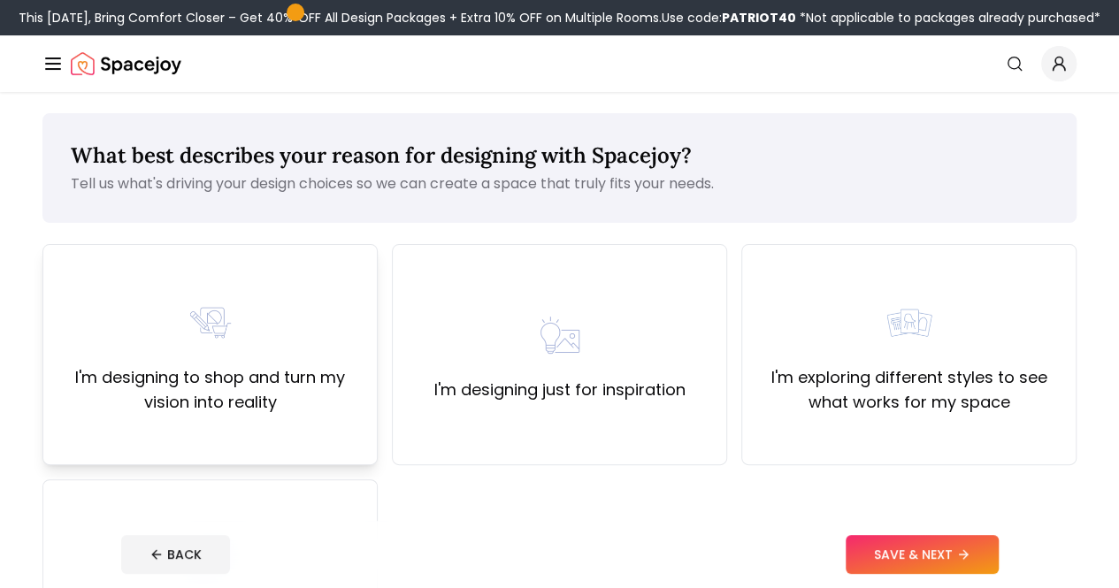
scroll to position [177, 0]
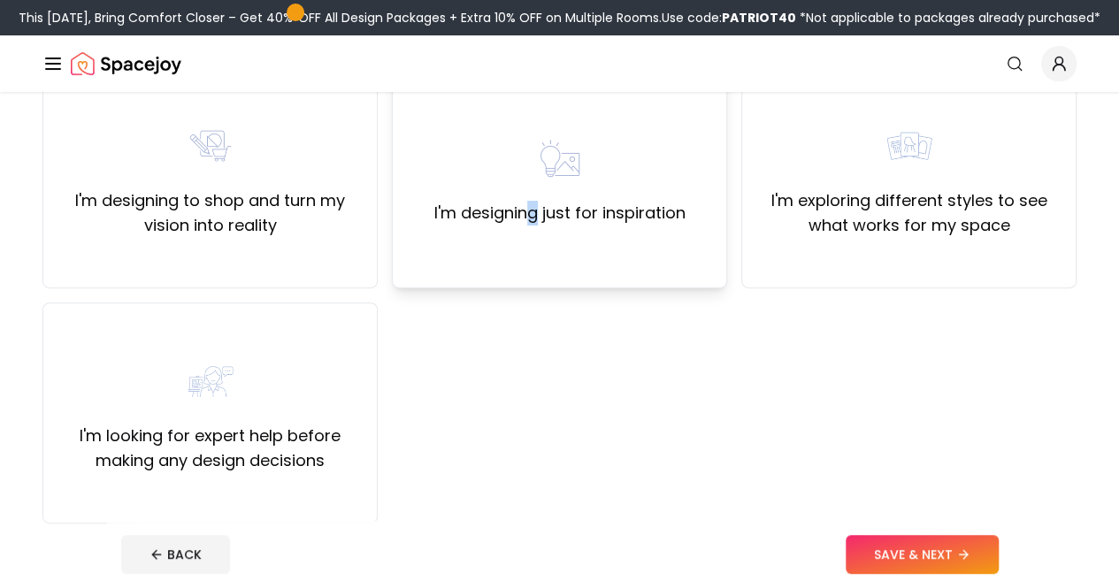
click at [535, 220] on label "I'm designing just for inspiration" at bounding box center [559, 213] width 251 height 25
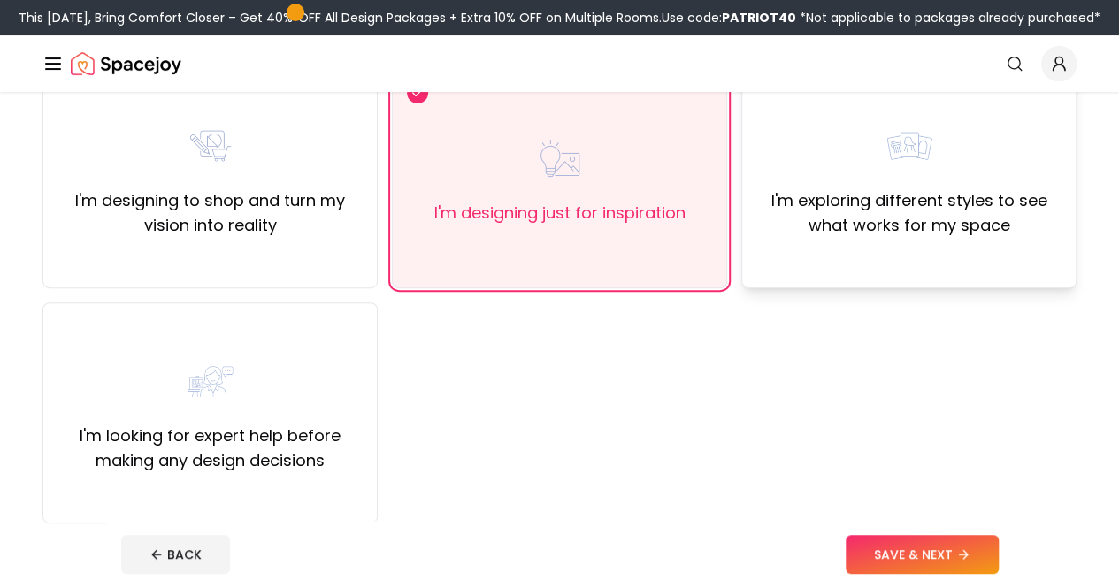
click at [941, 262] on div "I'm exploring different styles to see what works for my space" at bounding box center [908, 177] width 335 height 221
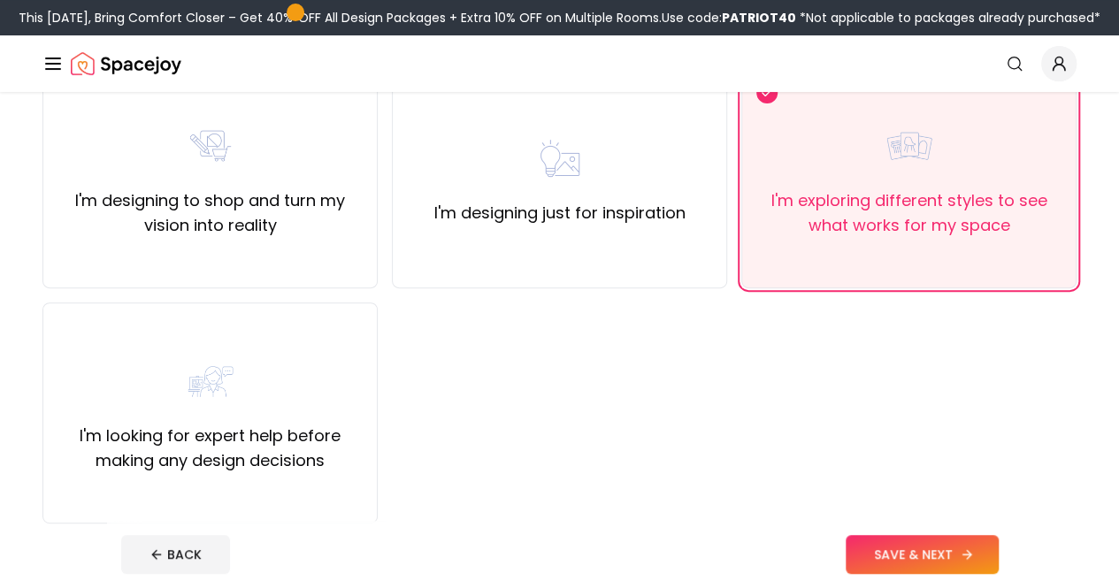
click at [968, 557] on button "SAVE & NEXT" at bounding box center [922, 554] width 153 height 39
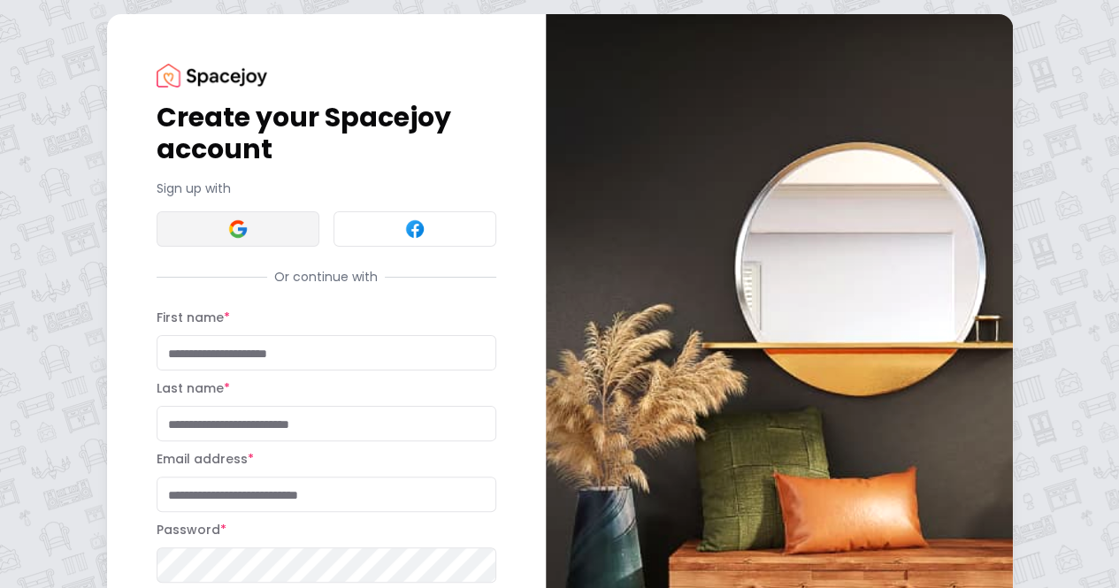
click at [174, 240] on button at bounding box center [238, 228] width 163 height 35
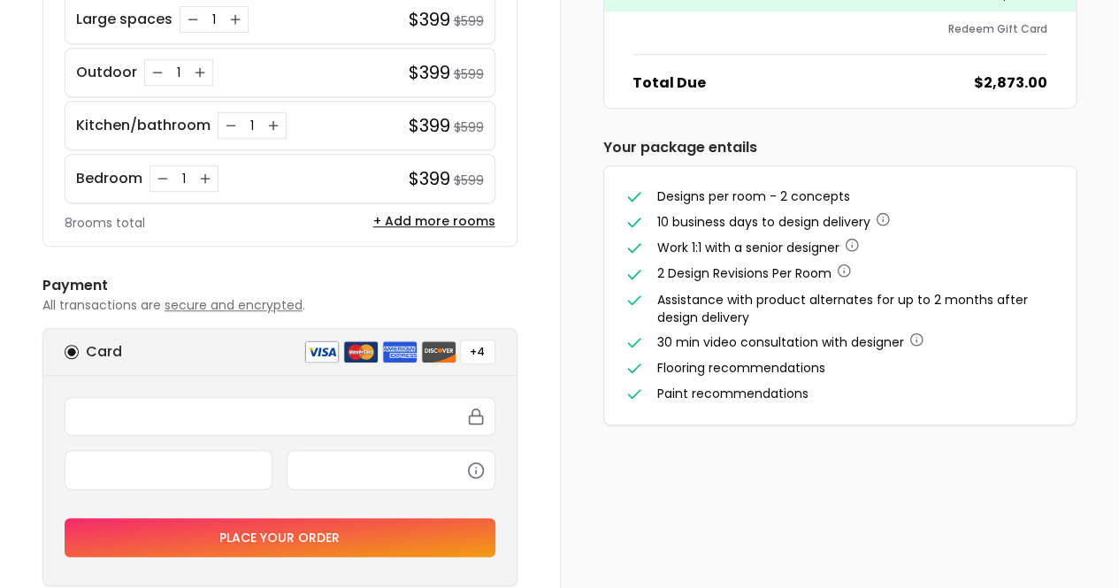
scroll to position [442, 0]
